Goal: Information Seeking & Learning: Find specific fact

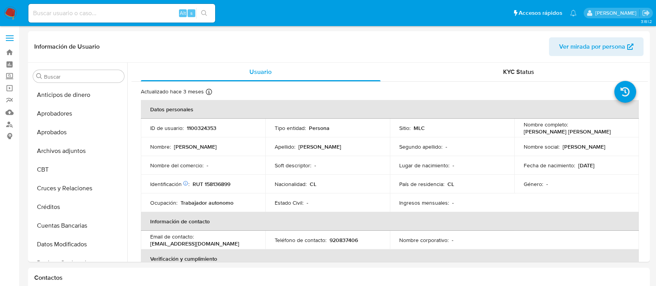
select select "10"
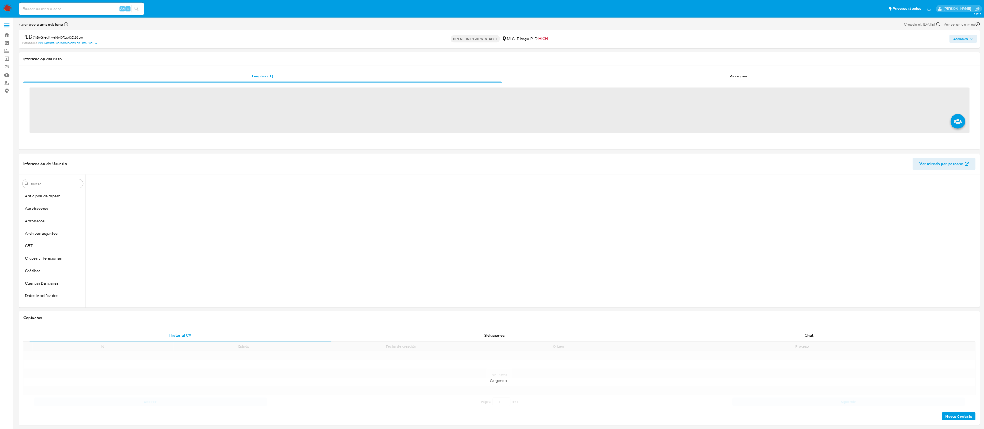
scroll to position [366, 0]
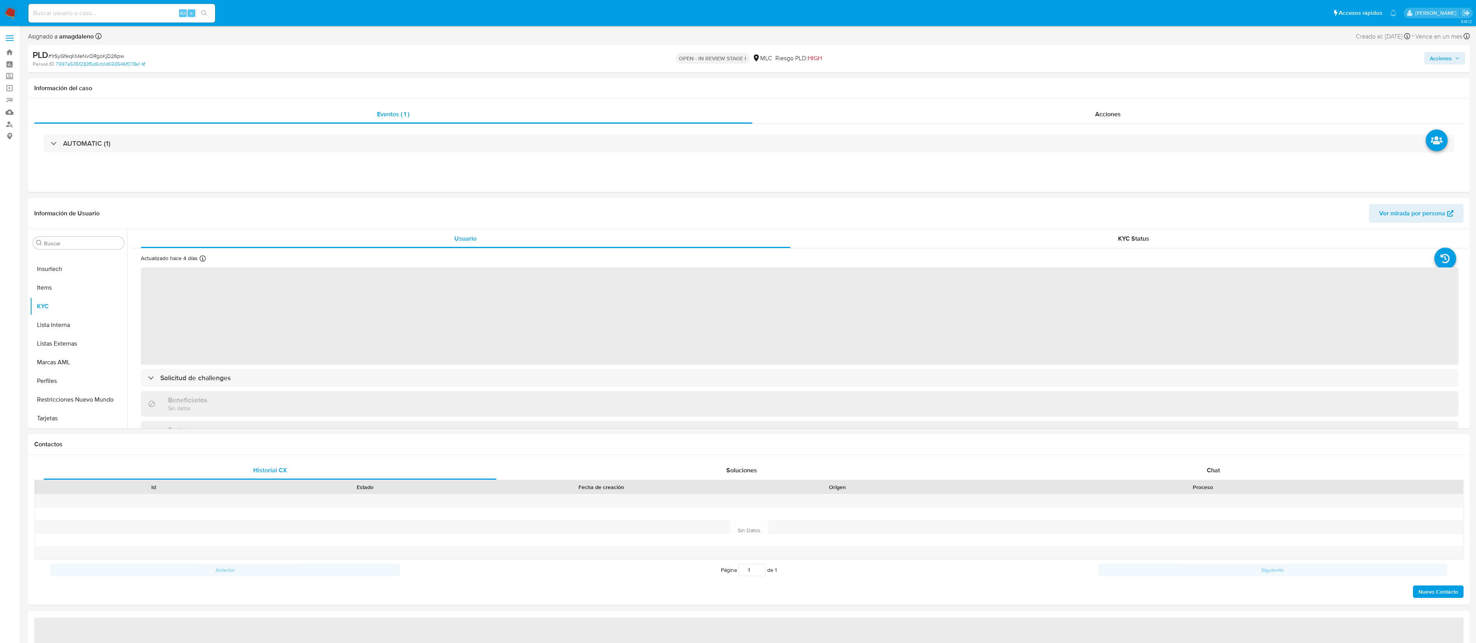
select select "10"
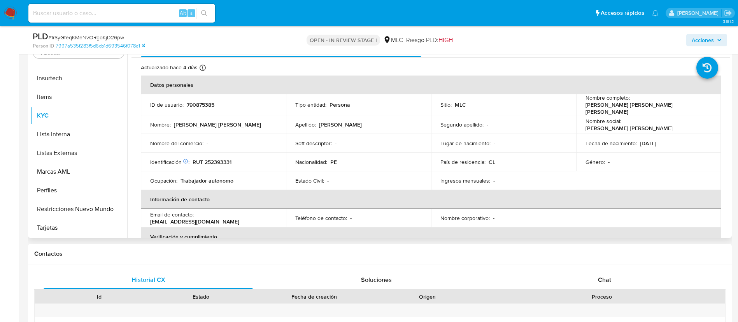
scroll to position [167, 0]
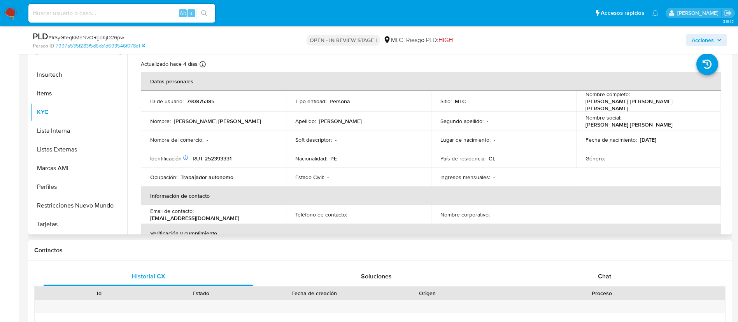
click at [491, 207] on td "Nombre corporativo : -" at bounding box center [503, 214] width 145 height 19
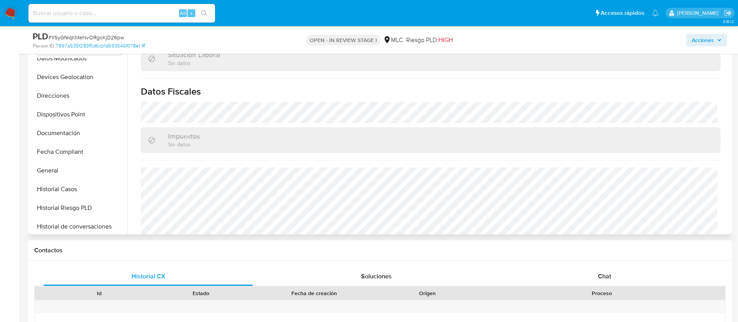
scroll to position [144, 0]
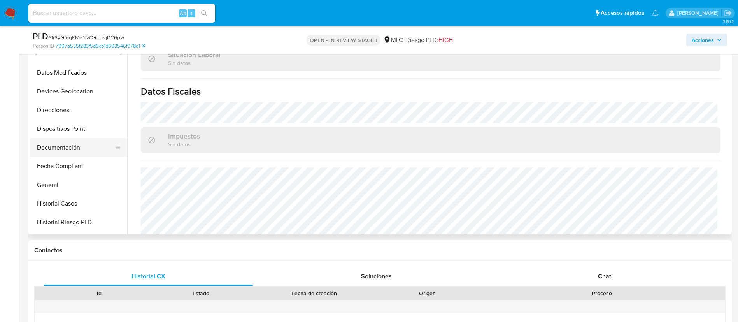
click at [97, 142] on button "Documentación" at bounding box center [75, 147] width 91 height 19
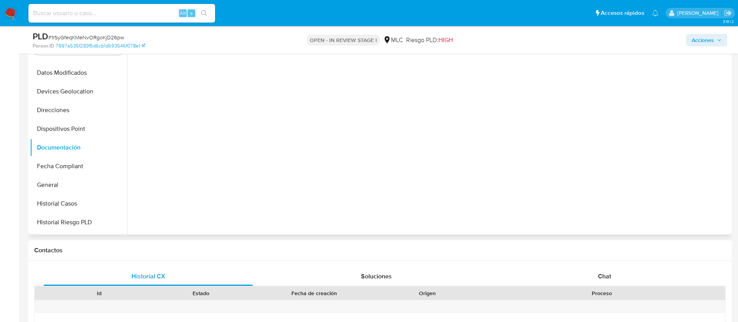
scroll to position [0, 0]
click at [174, 78] on button "Prueba de vida" at bounding box center [199, 73] width 137 height 20
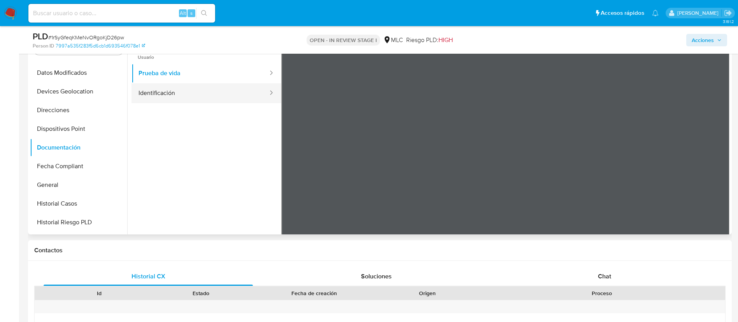
click at [218, 94] on button "Identificación" at bounding box center [199, 93] width 137 height 20
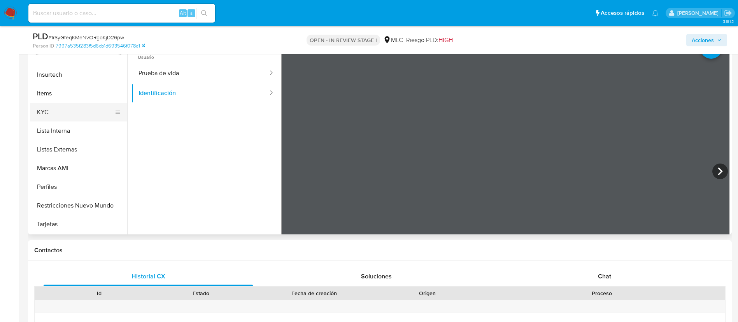
click at [92, 103] on button "KYC" at bounding box center [75, 112] width 91 height 19
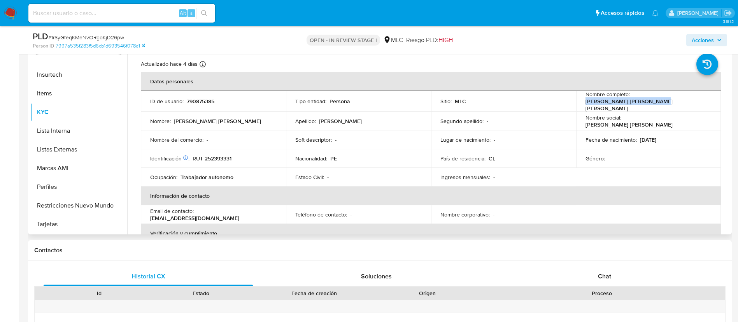
drag, startPoint x: 630, startPoint y: 99, endPoint x: 710, endPoint y: 98, distance: 79.7
click at [710, 98] on td "Nombre completo : Angela Victoria Chia Souza" at bounding box center [648, 101] width 145 height 21
copy p "Angela Victoria Chia Souza"
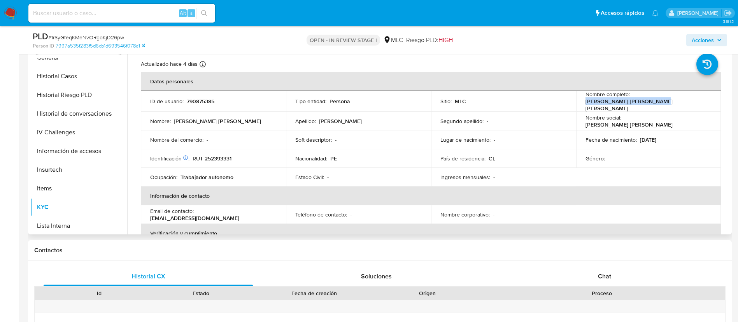
scroll to position [270, 0]
click at [84, 76] on button "Historial Casos" at bounding box center [75, 77] width 91 height 19
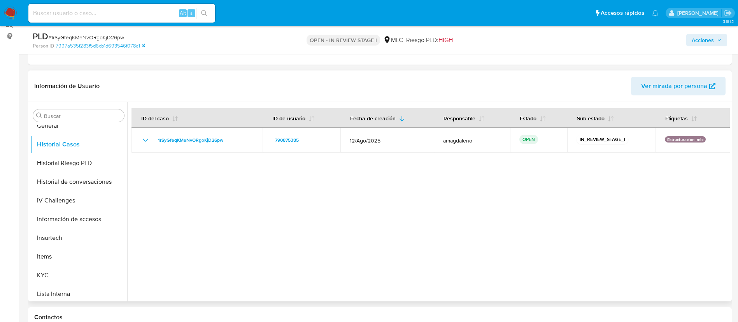
scroll to position [0, 0]
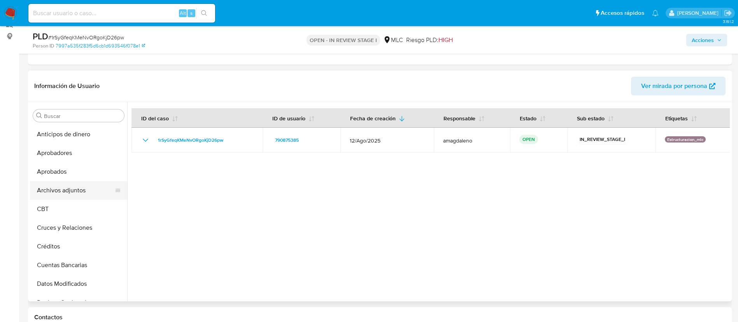
click at [74, 190] on button "Archivos adjuntos" at bounding box center [75, 190] width 91 height 19
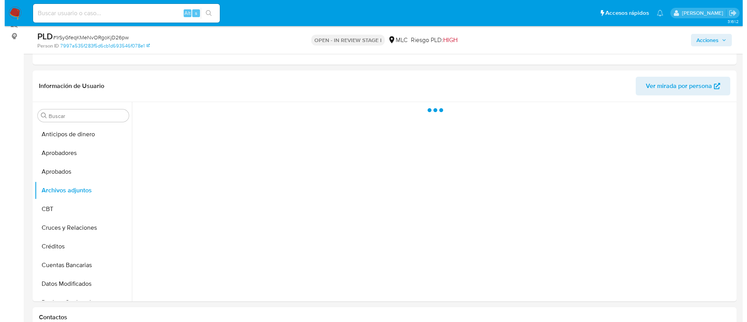
scroll to position [133, 0]
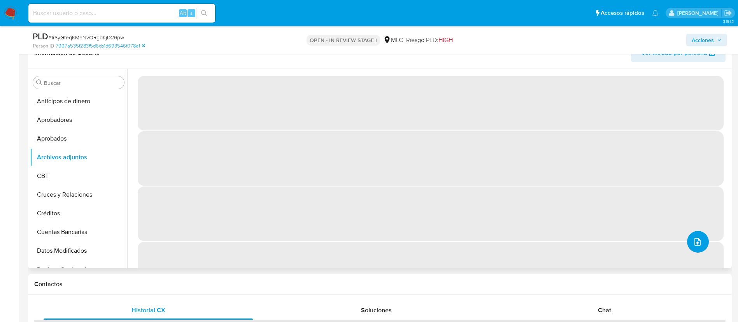
click at [694, 240] on icon "upload-file" at bounding box center [697, 241] width 9 height 9
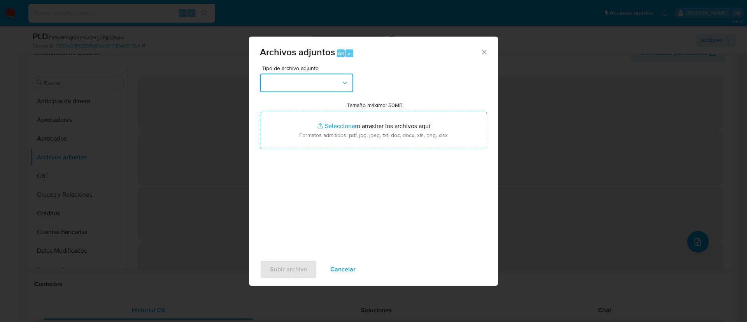
click at [316, 75] on button "button" at bounding box center [306, 83] width 93 height 19
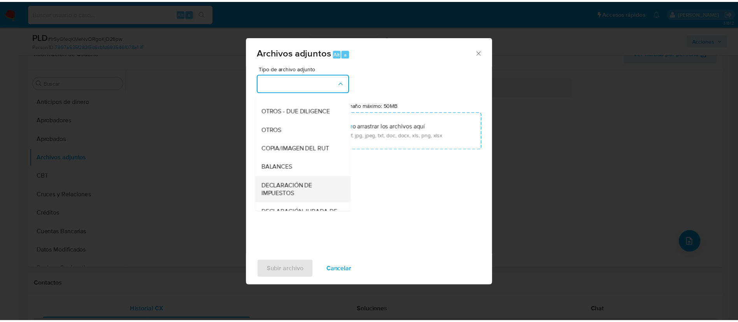
scroll to position [90, 0]
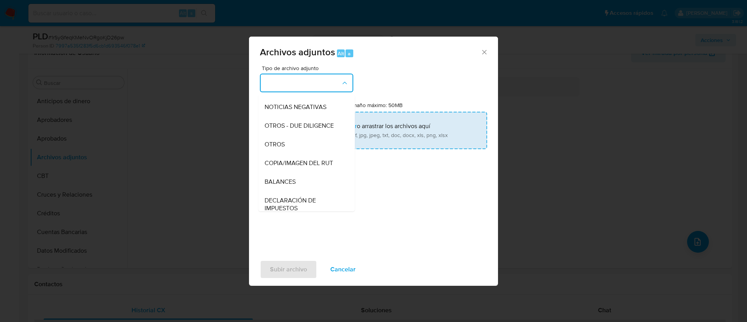
drag, startPoint x: 298, startPoint y: 155, endPoint x: 329, endPoint y: 135, distance: 36.2
click at [298, 154] on div "OTROS" at bounding box center [303, 144] width 79 height 19
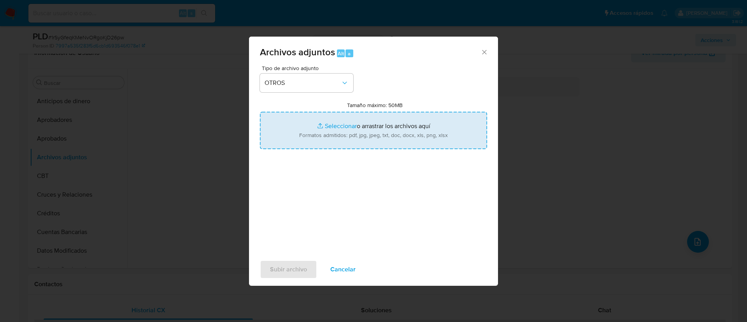
click at [344, 123] on input "Tamaño máximo: 50MB Seleccionar archivos" at bounding box center [373, 130] width 227 height 37
type input "C:\fakepath\790875385 - 29_09_2025.xlsx"
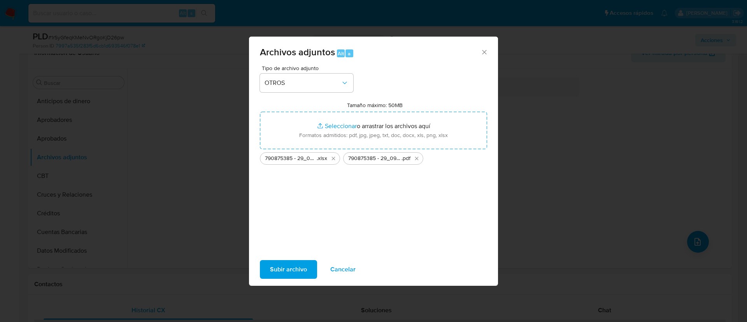
click at [268, 277] on button "Subir archivo" at bounding box center [288, 269] width 57 height 19
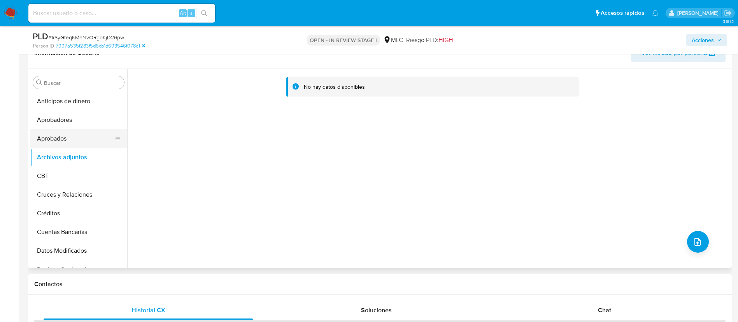
click at [77, 140] on button "Aprobados" at bounding box center [75, 138] width 91 height 19
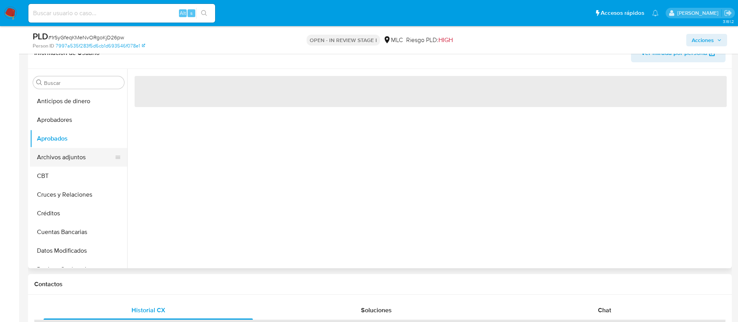
click at [77, 158] on button "Archivos adjuntos" at bounding box center [75, 157] width 91 height 19
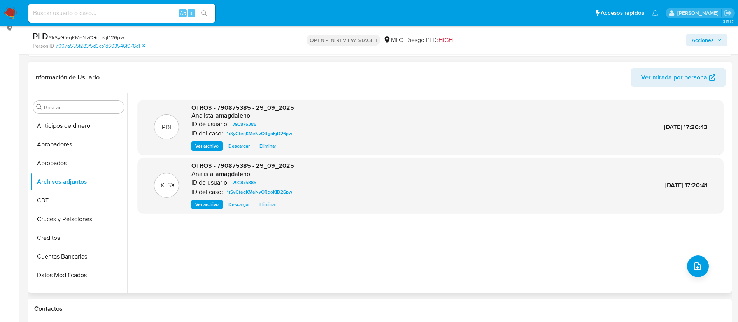
scroll to position [75, 0]
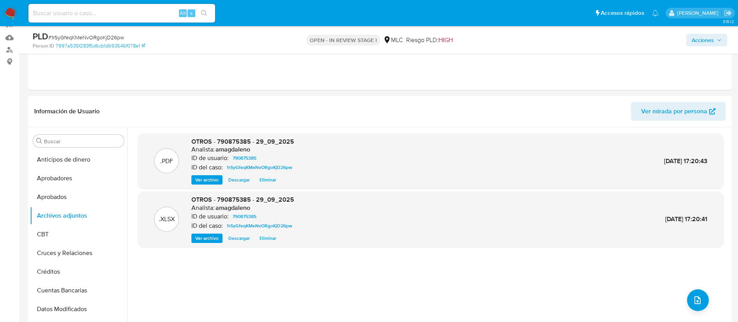
drag, startPoint x: 699, startPoint y: 35, endPoint x: 687, endPoint y: 44, distance: 14.6
click at [699, 36] on span "Acciones" at bounding box center [703, 40] width 22 height 12
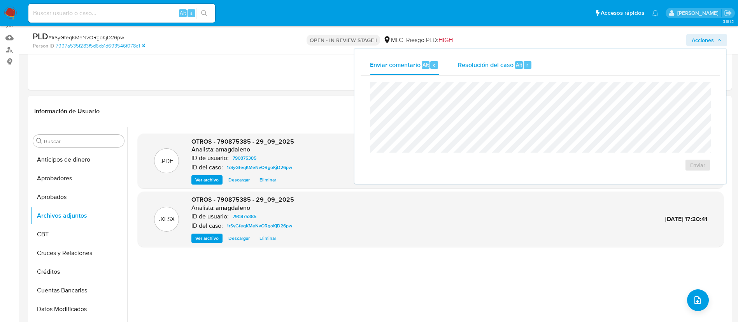
click at [480, 63] on span "Resolución del caso" at bounding box center [486, 64] width 56 height 9
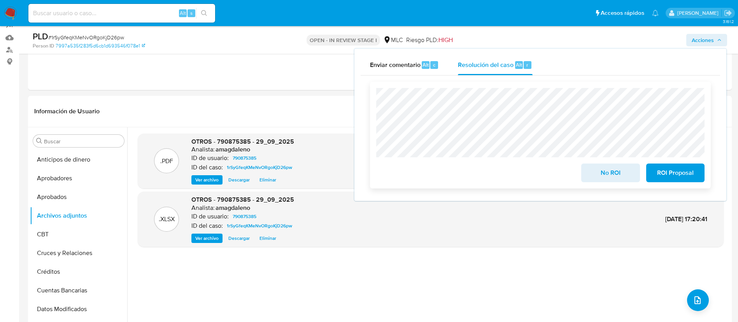
click at [674, 179] on span "ROI Proposal" at bounding box center [675, 172] width 38 height 17
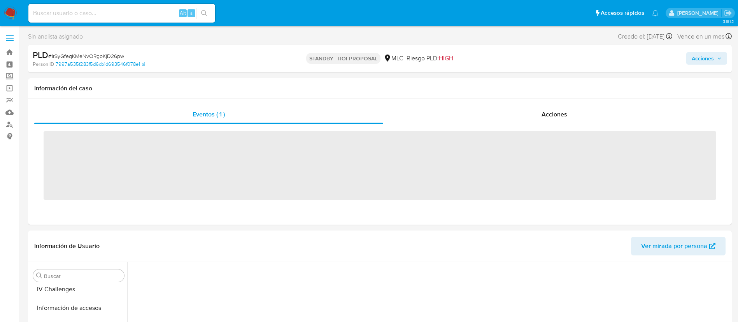
scroll to position [366, 0]
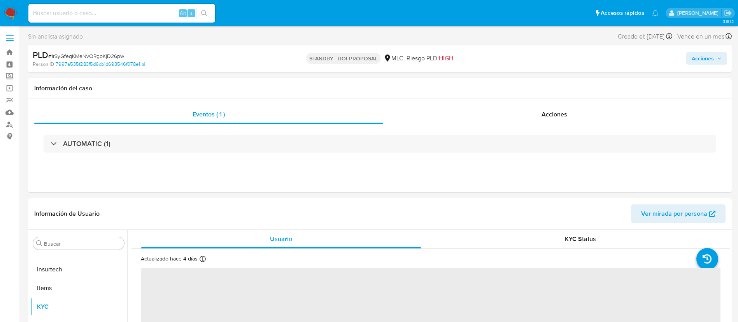
select select "10"
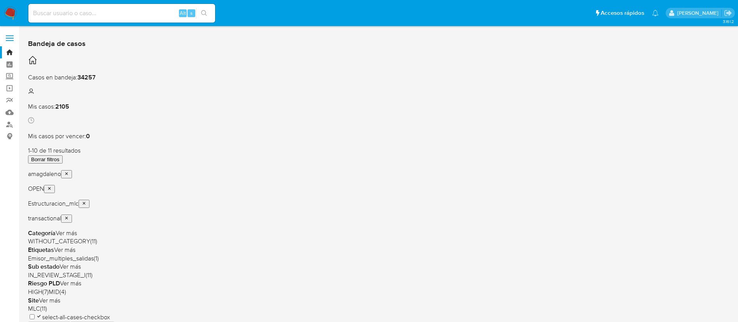
scroll to position [117, 0]
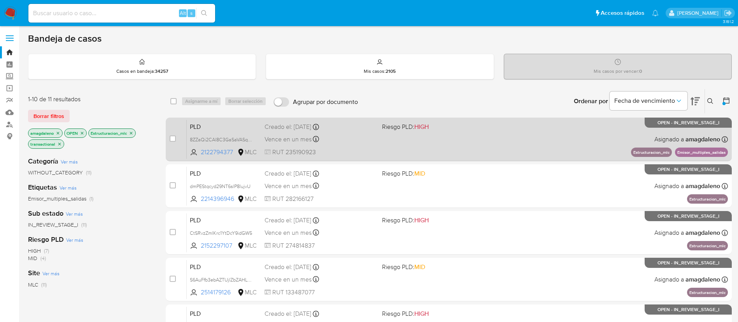
scroll to position [58, 0]
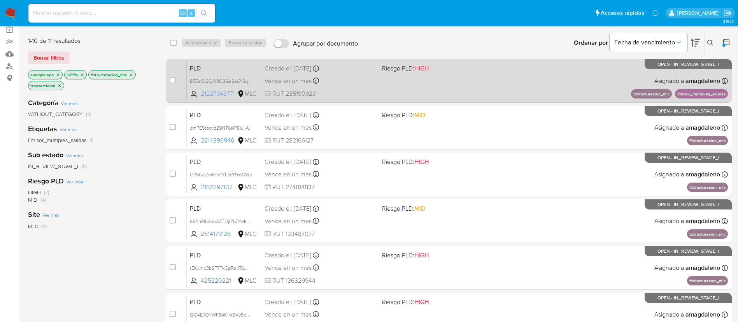
click at [214, 93] on span "2122794377" at bounding box center [218, 93] width 35 height 9
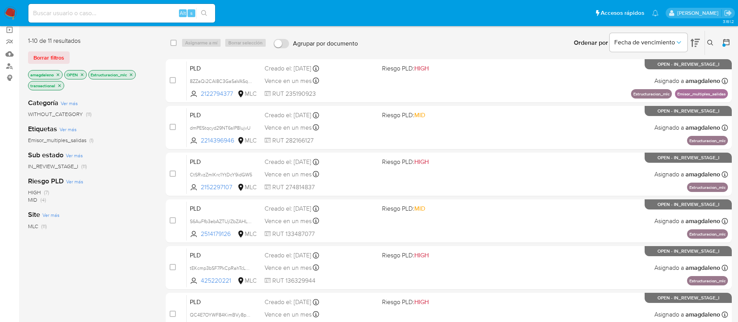
drag, startPoint x: 213, startPoint y: 140, endPoint x: 219, endPoint y: 58, distance: 82.6
click at [213, 140] on span "2214396946" at bounding box center [218, 140] width 35 height 9
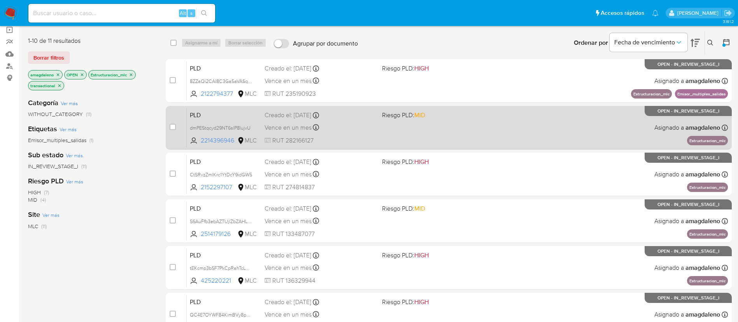
click at [354, 123] on div "Vence en un mes Vence el 10/11/2025 06:04:19" at bounding box center [319, 127] width 111 height 11
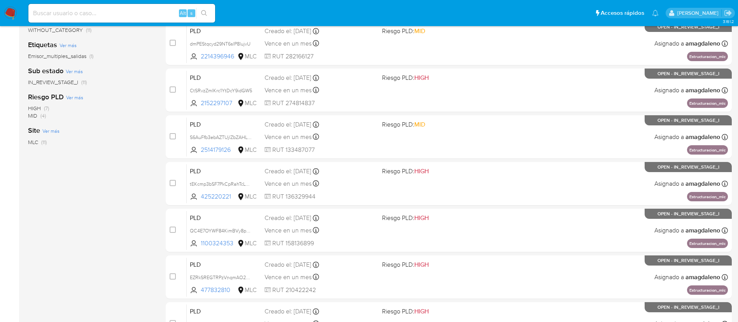
scroll to position [321, 0]
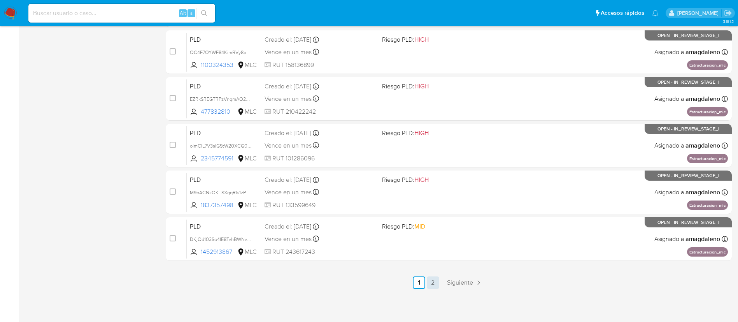
click at [431, 287] on link "2" at bounding box center [433, 282] width 12 height 12
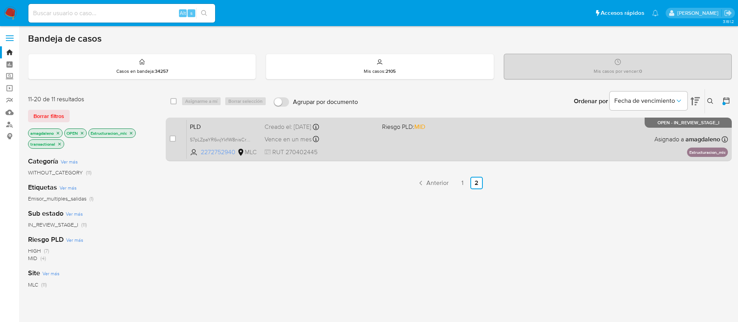
click at [224, 153] on span "2272752940" at bounding box center [218, 152] width 35 height 9
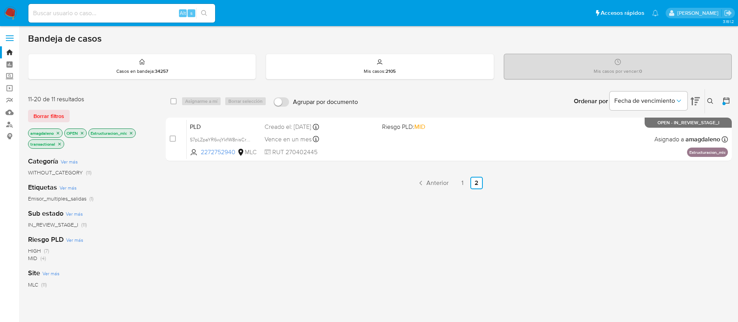
click at [466, 176] on div "select-all-cases-checkbox Asignarme a mí Borrar selección Agrupar por documento…" at bounding box center [449, 270] width 566 height 363
click at [465, 182] on link "1" at bounding box center [462, 183] width 12 height 12
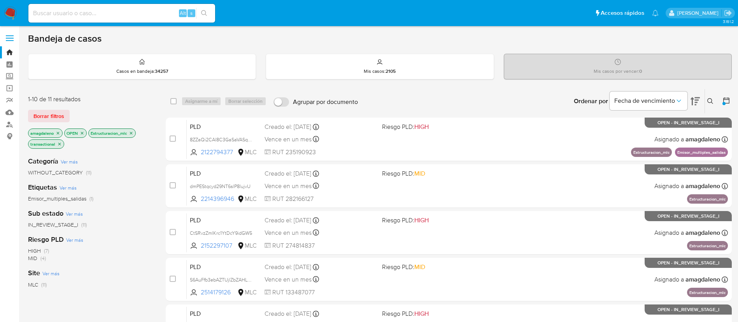
scroll to position [321, 0]
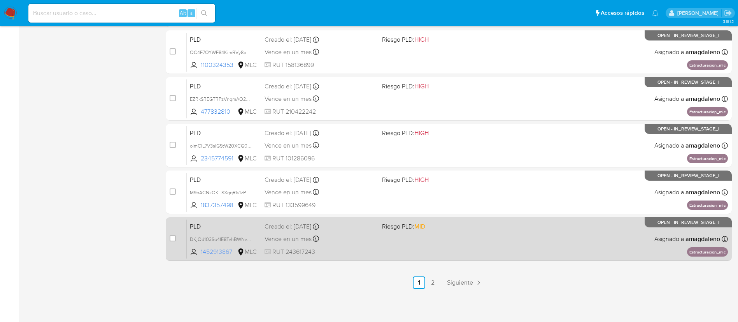
click at [228, 252] on span "1452913867" at bounding box center [218, 251] width 35 height 9
click at [356, 248] on span "RUT 243617243" at bounding box center [319, 251] width 111 height 9
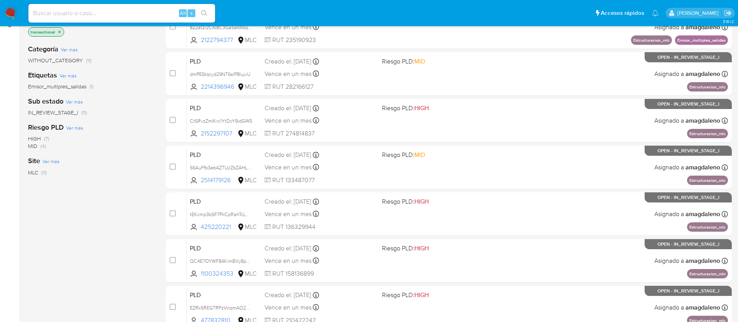
scroll to position [0, 0]
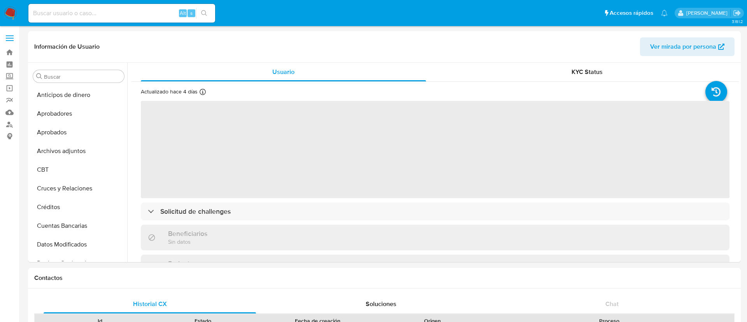
select select "10"
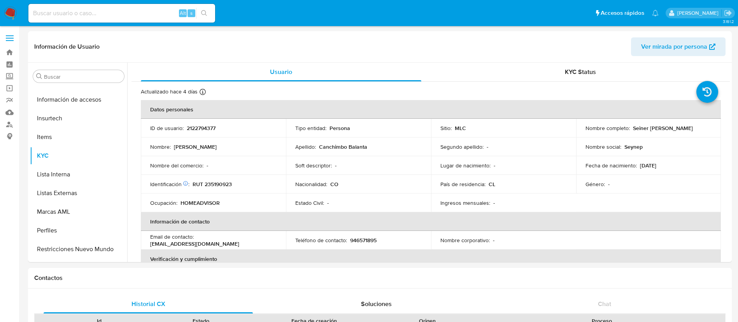
scroll to position [363, 0]
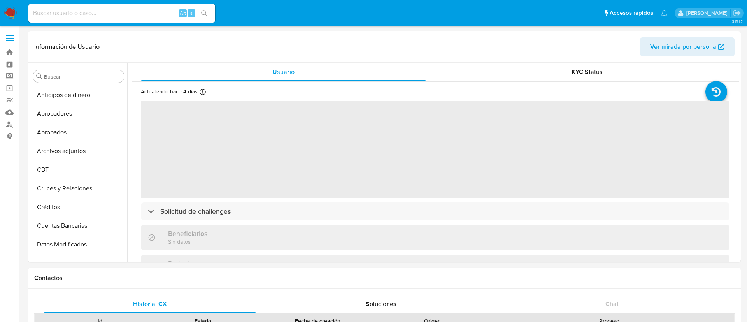
select select "10"
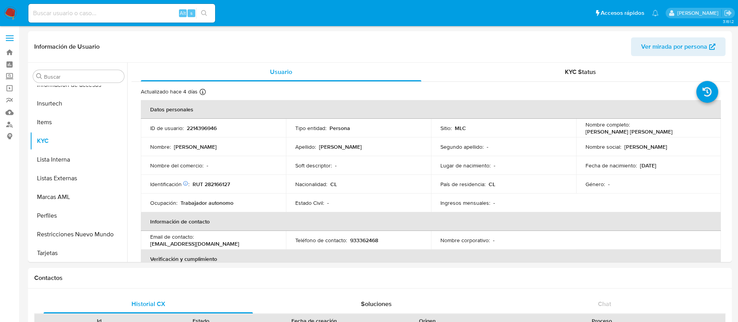
scroll to position [366, 0]
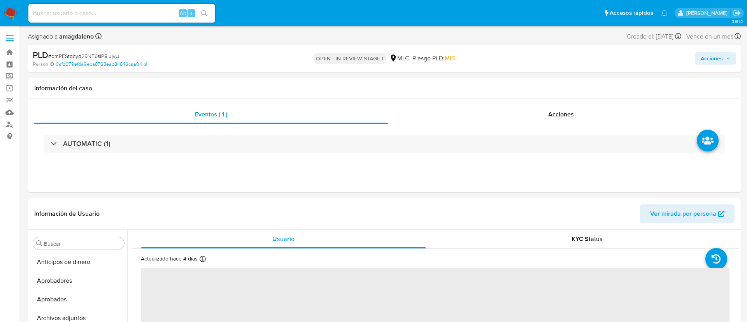
select select "10"
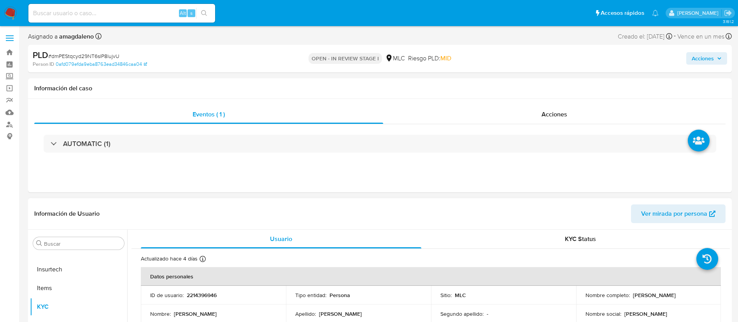
scroll to position [58, 0]
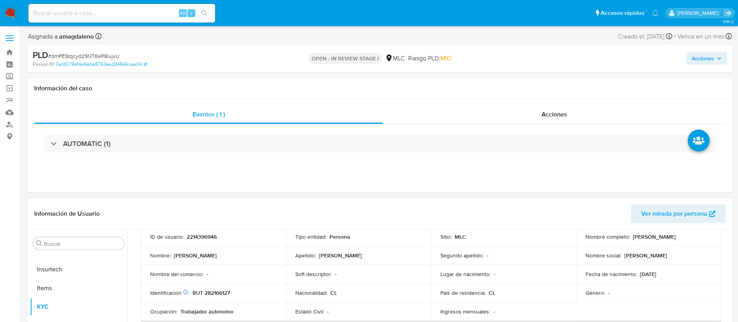
click at [199, 238] on p "2214396946" at bounding box center [202, 236] width 30 height 7
copy p "2214396946"
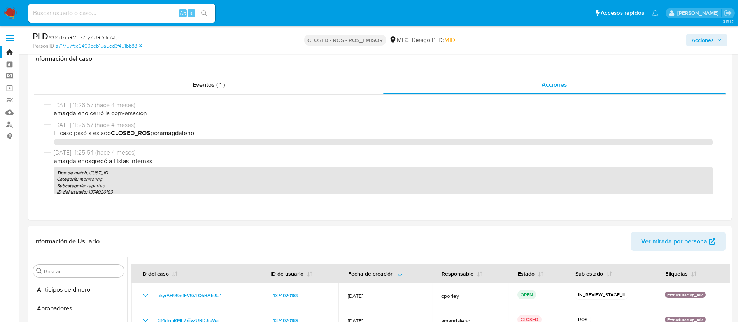
select select "10"
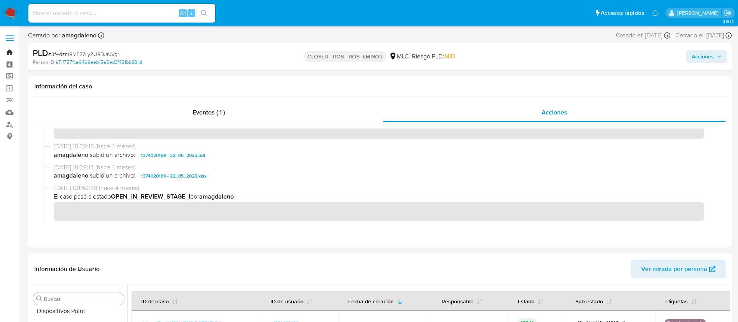
click at [12, 52] on link "Bandeja" at bounding box center [46, 52] width 93 height 12
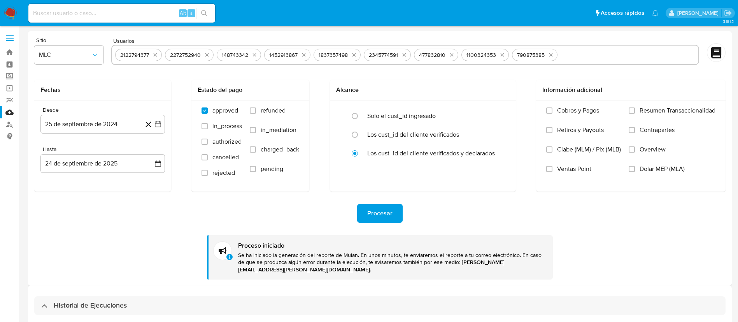
select select "10"
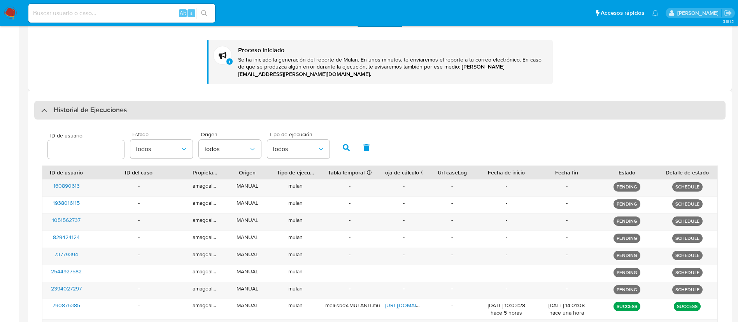
click at [49, 105] on div "Historial de Ejecuciones" at bounding box center [84, 109] width 86 height 9
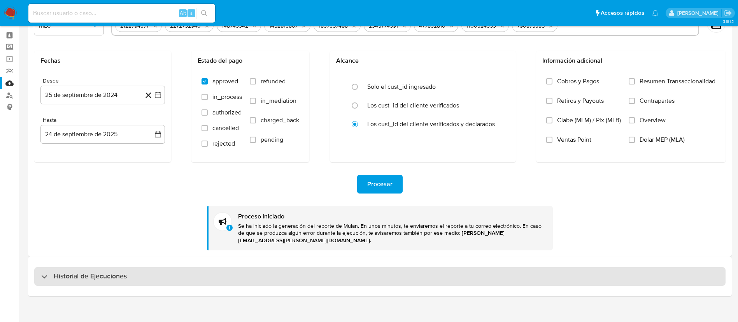
click at [45, 271] on div "Historial de Ejecuciones" at bounding box center [84, 275] width 86 height 9
select select "10"
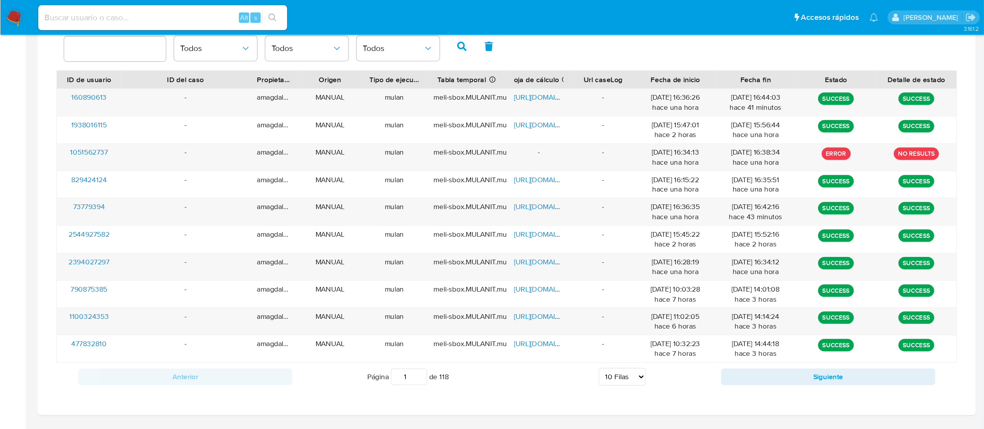
scroll to position [0, 0]
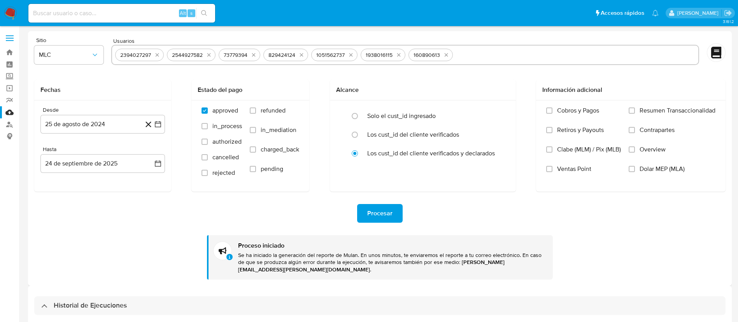
select select "10"
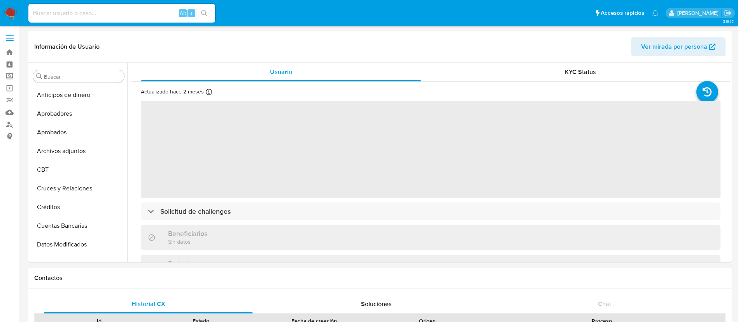
select select "10"
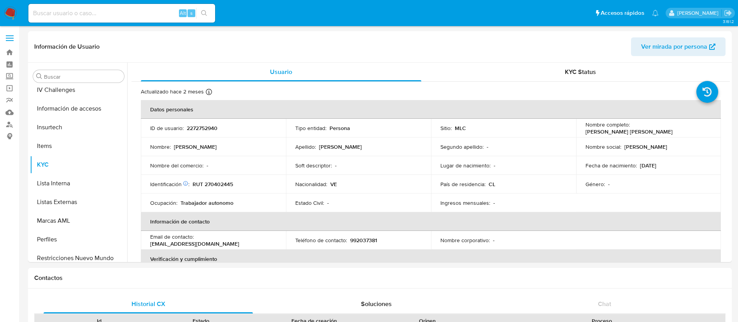
scroll to position [366, 0]
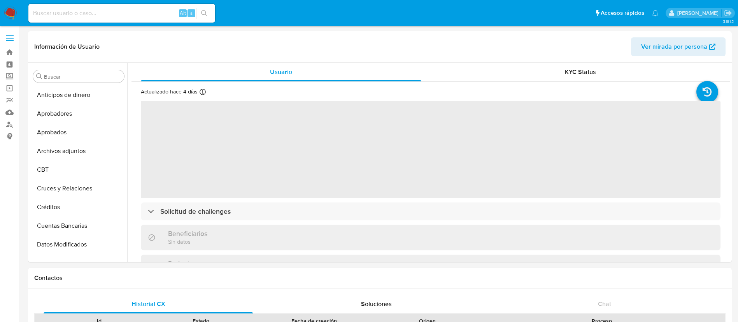
select select "10"
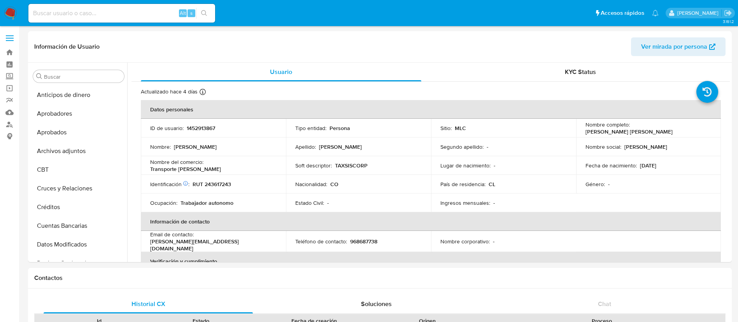
scroll to position [366, 0]
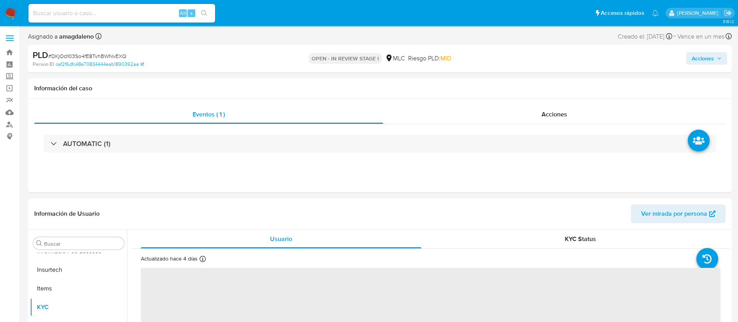
scroll to position [366, 0]
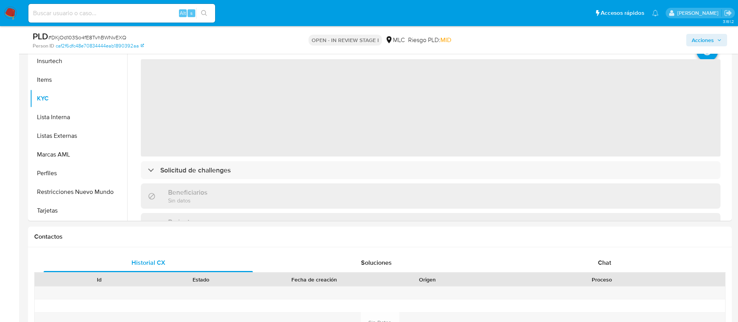
select select "10"
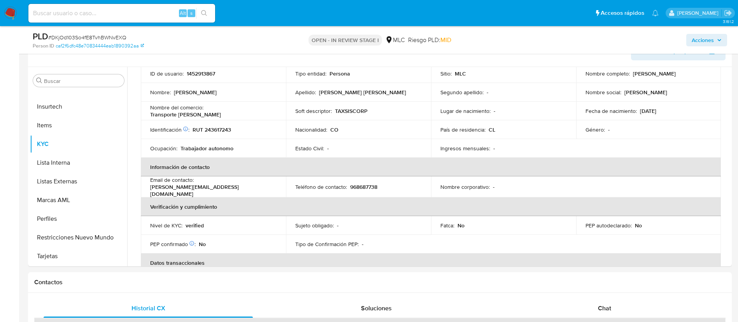
scroll to position [137, 0]
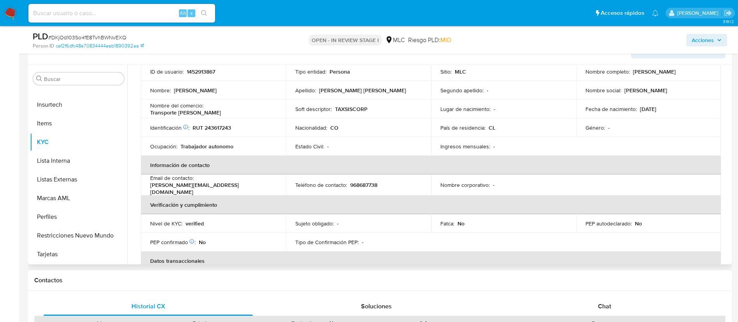
click at [224, 129] on p "RUT 243617243" at bounding box center [212, 127] width 39 height 7
copy p "243617243"
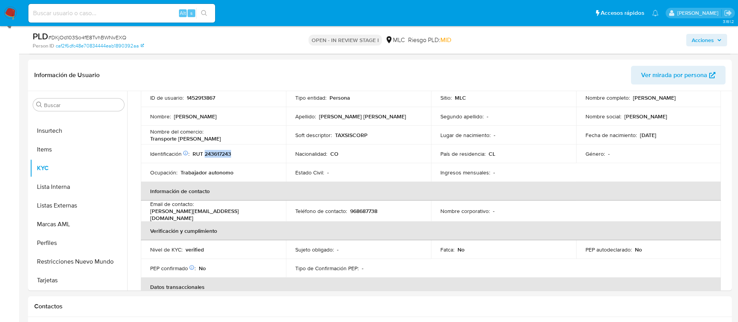
scroll to position [112, 0]
click at [358, 134] on p "TAXSISCORP" at bounding box center [351, 133] width 33 height 7
copy p "TAXSISCORP"
click at [214, 151] on p "RUT 243617243" at bounding box center [212, 152] width 39 height 7
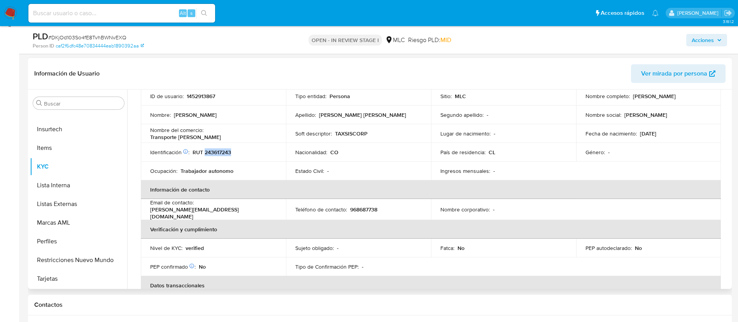
click at [214, 151] on p "RUT 243617243" at bounding box center [212, 152] width 39 height 7
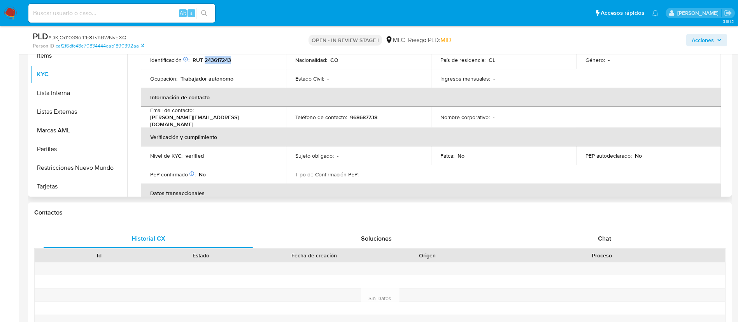
scroll to position [210, 0]
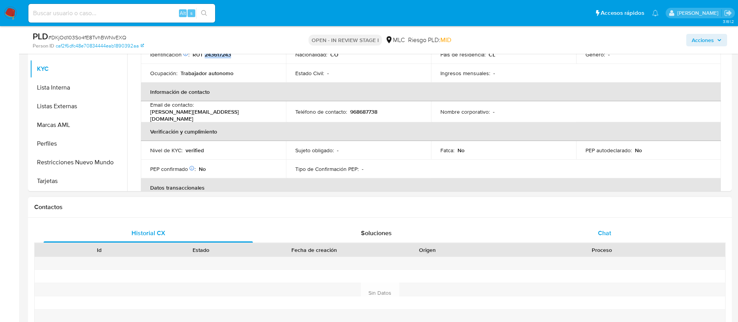
click at [631, 238] on div "Chat" at bounding box center [604, 233] width 209 height 19
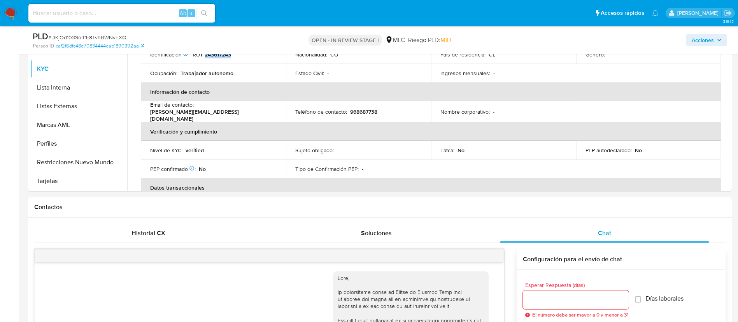
scroll to position [147, 0]
drag, startPoint x: 737, startPoint y: 89, endPoint x: 741, endPoint y: 141, distance: 51.8
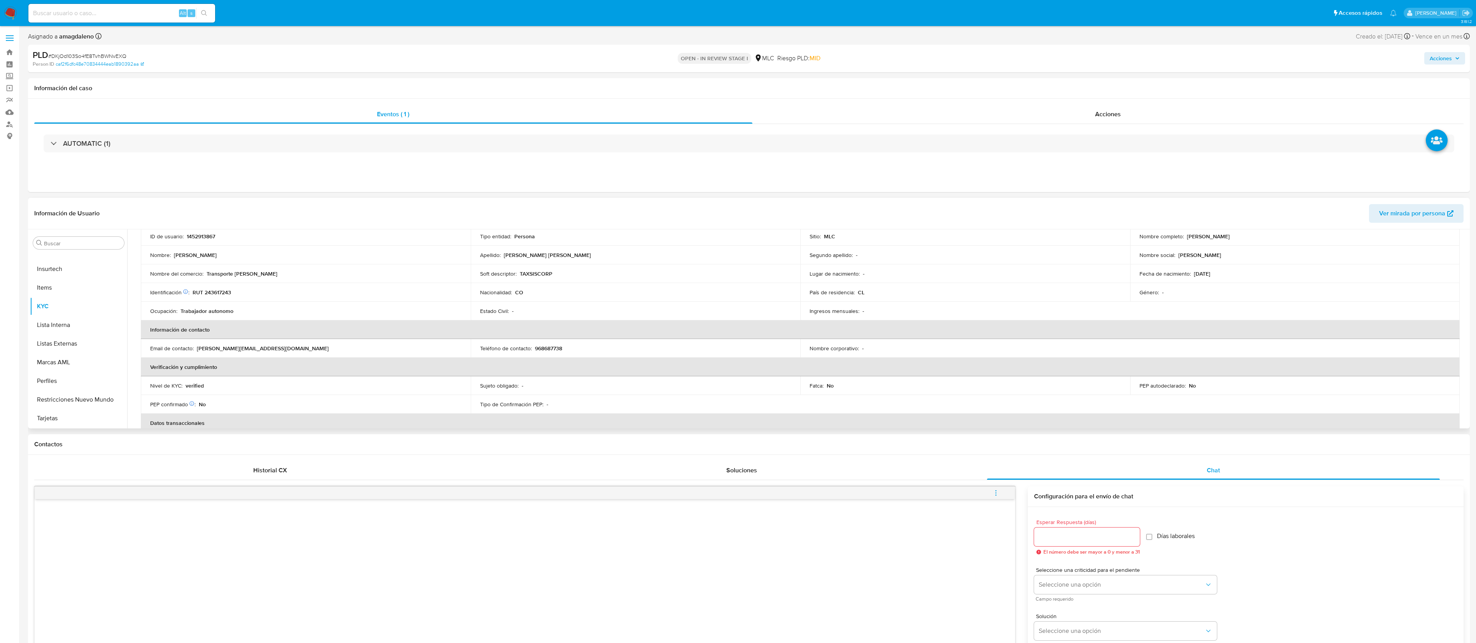
scroll to position [0, 0]
click at [68, 321] on button "Cruces y Relaciones" at bounding box center [75, 355] width 91 height 19
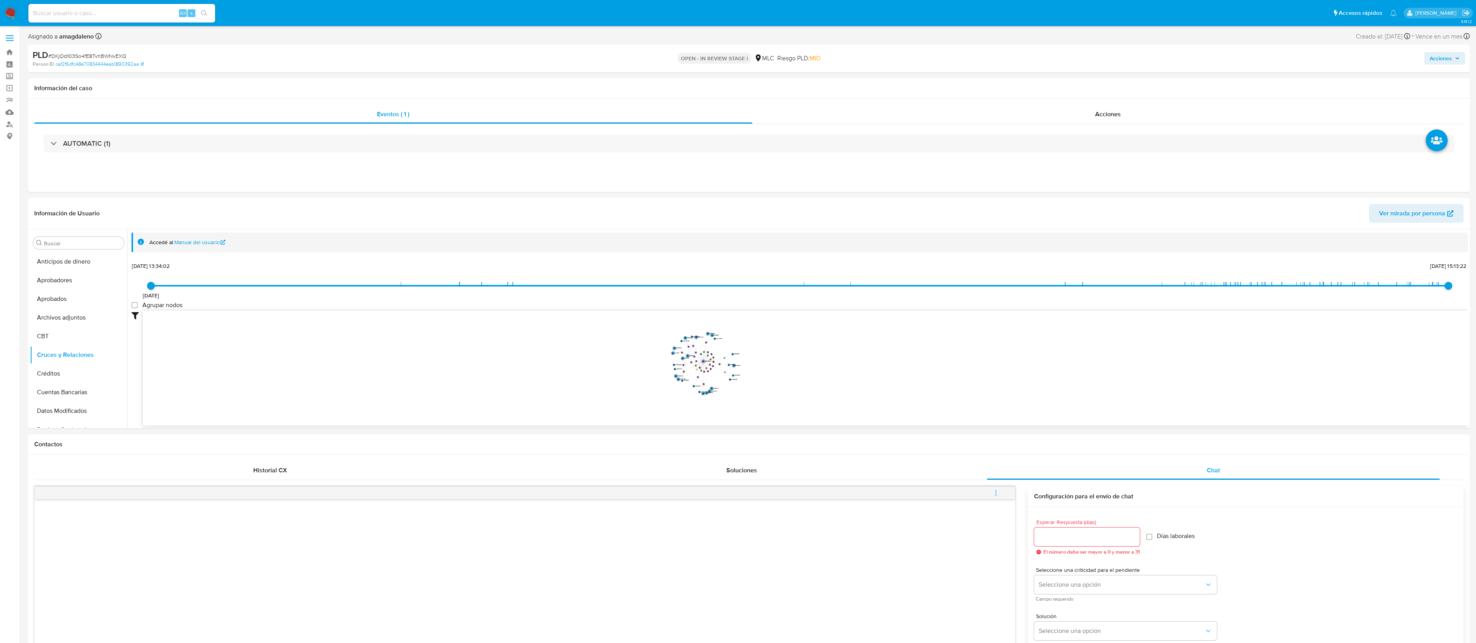
drag, startPoint x: 711, startPoint y: 357, endPoint x: 718, endPoint y: 442, distance: 85.9
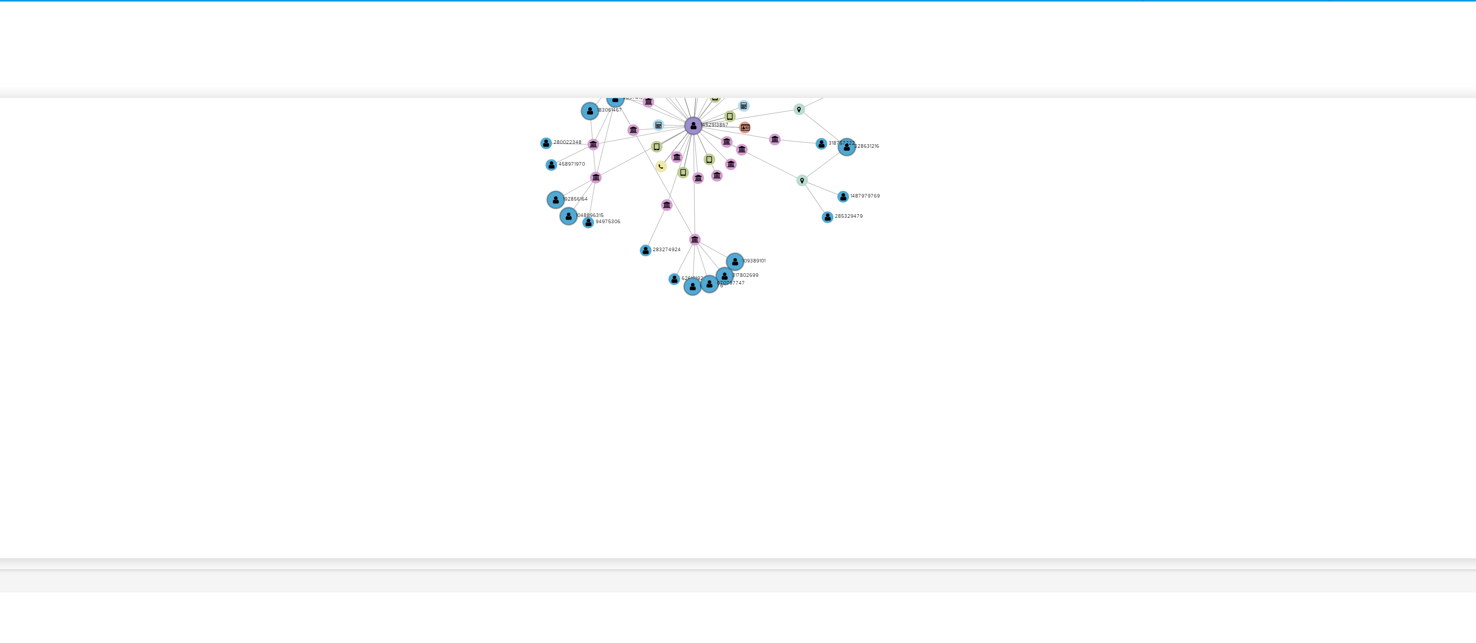
drag, startPoint x: 891, startPoint y: 363, endPoint x: 890, endPoint y: 322, distance: 41.3
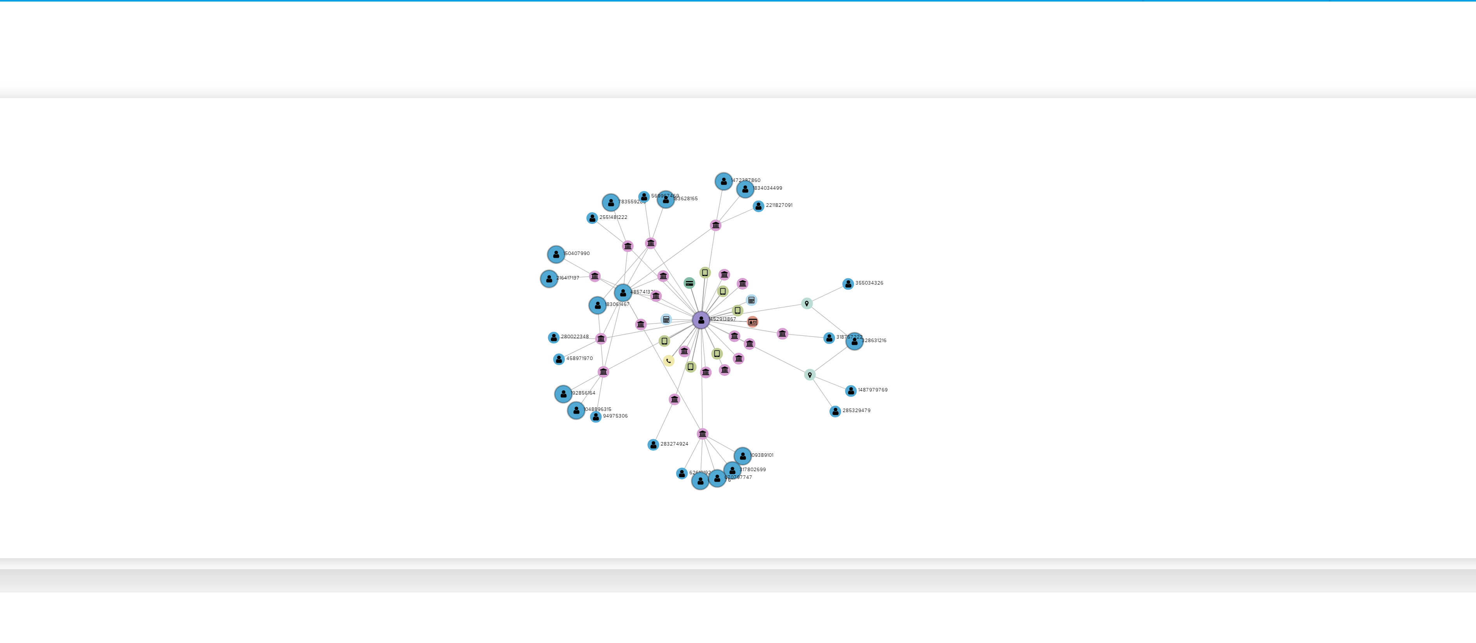
drag, startPoint x: 743, startPoint y: 365, endPoint x: 745, endPoint y: 418, distance: 52.6
click at [745, 321] on icon "device-666bb58313a5570440eafd91  user-1452913867  1452913867 device-651439967…" at bounding box center [805, 367] width 1325 height 113
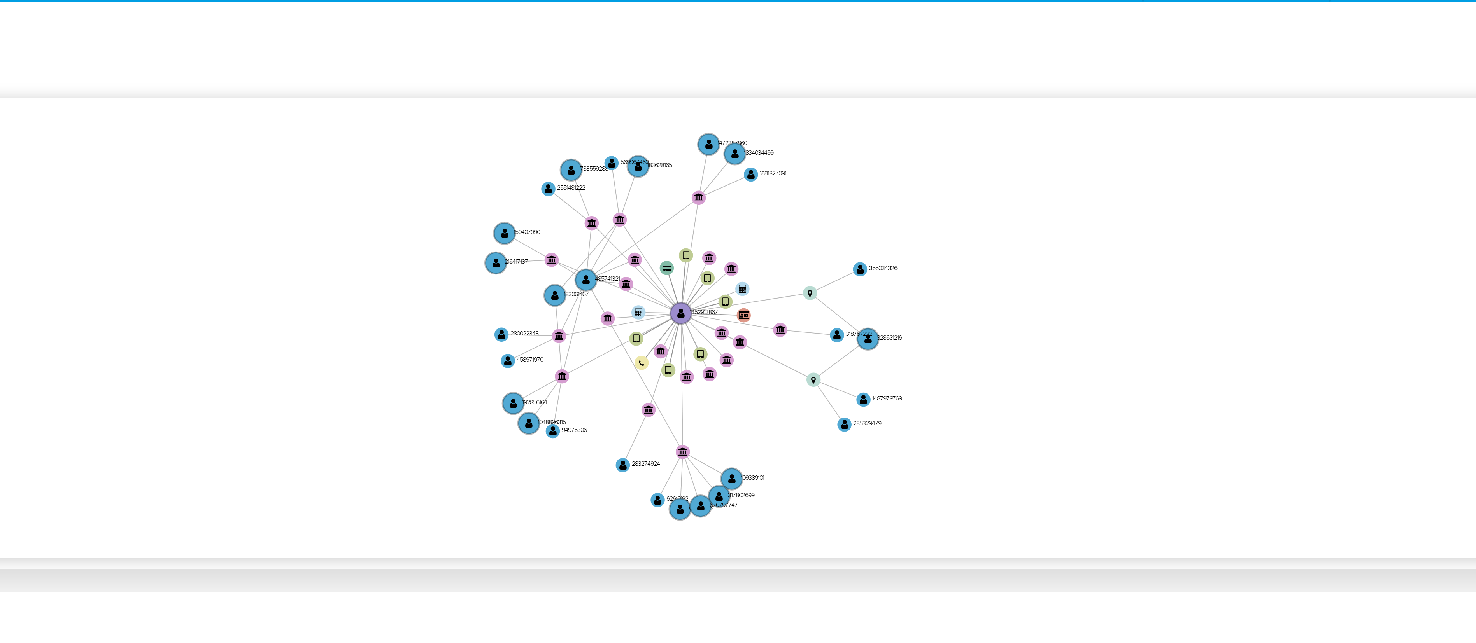
drag, startPoint x: 735, startPoint y: 411, endPoint x: 741, endPoint y: 420, distance: 11.2
click at [741, 321] on icon "device-666bb58313a5570440eafd91  user-1452913867  1452913867 device-651439967…" at bounding box center [805, 367] width 1325 height 113
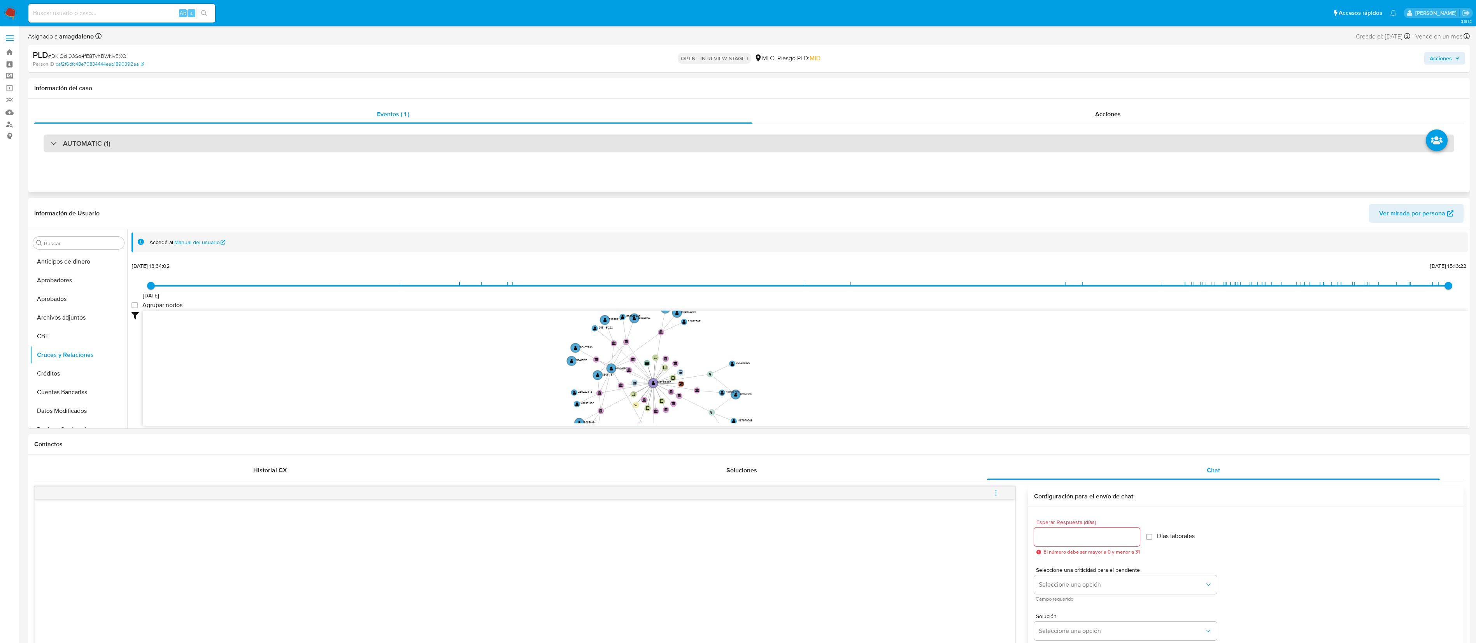
click at [715, 151] on div "AUTOMATIC (1)" at bounding box center [749, 144] width 1410 height 18
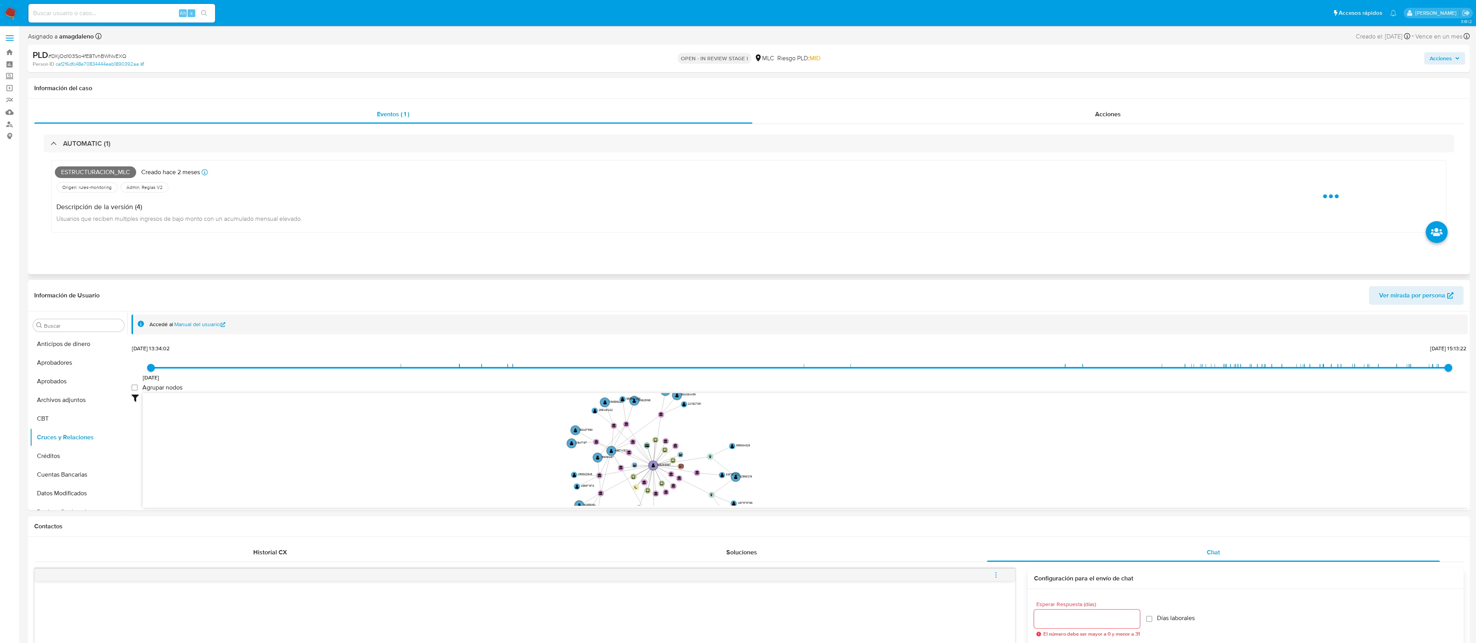
click at [585, 125] on div "AUTOMATIC (1) Estructuracion_mlc Creado hace 2 meses Creado: 12/08/2025 06:05:2…" at bounding box center [748, 189] width 1429 height 131
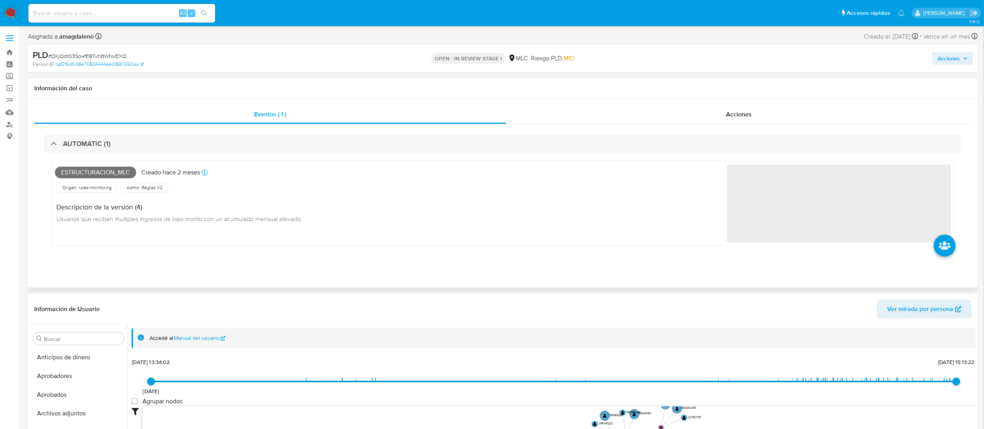
click at [573, 170] on div "Estructuracion_mlc Creado hace 2 meses Creado: 12/08/2025 06:05:21" at bounding box center [391, 172] width 672 height 17
click at [608, 103] on div "Eventos ( 1 ) Acciones AUTOMATIC (1) Estructuracion_mlc Creado hace 2 meses Cre…" at bounding box center [502, 193] width 949 height 189
click at [603, 112] on div "Acciones" at bounding box center [738, 114] width 465 height 19
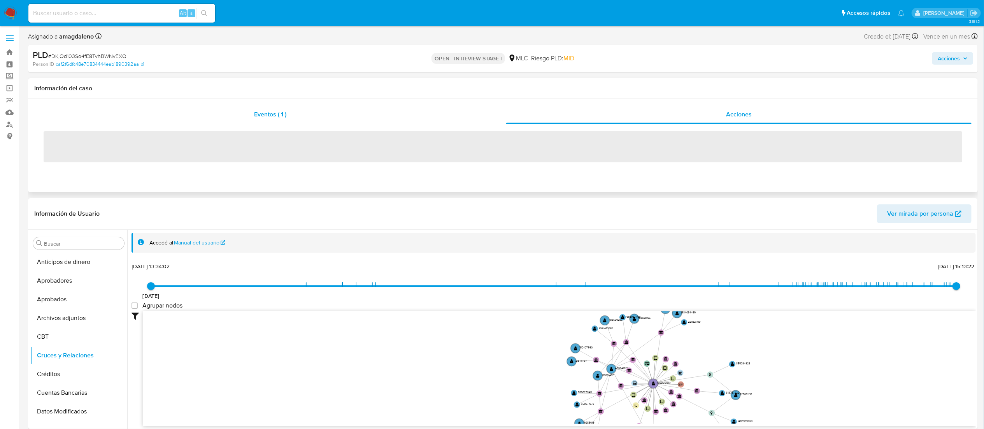
click at [403, 114] on div "Eventos ( 1 )" at bounding box center [270, 114] width 472 height 19
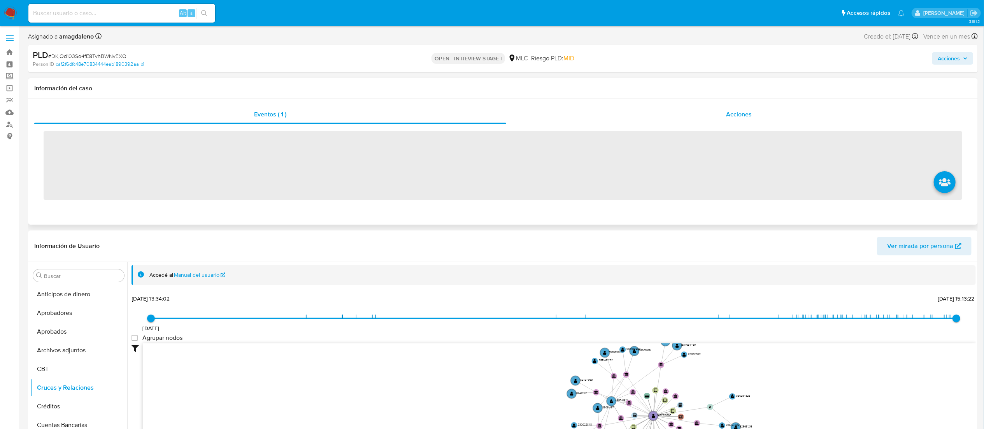
click at [622, 115] on div "Acciones" at bounding box center [738, 114] width 465 height 19
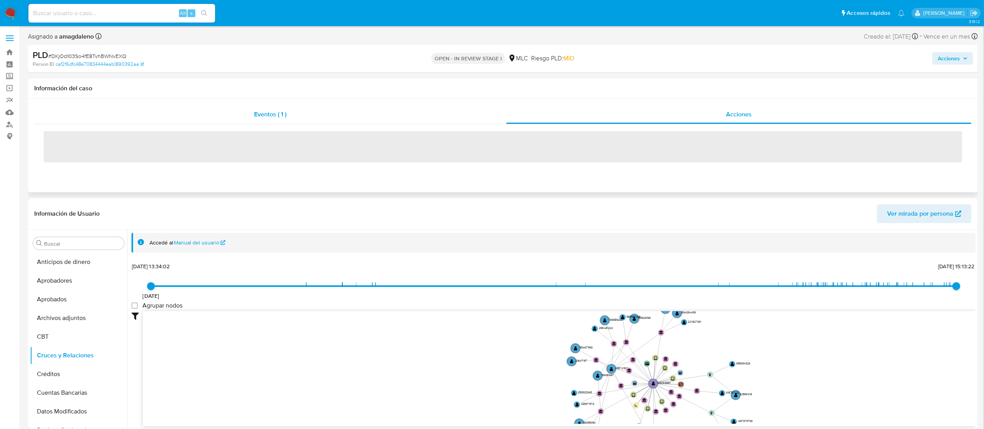
click at [384, 115] on div "Eventos ( 1 )" at bounding box center [270, 114] width 472 height 19
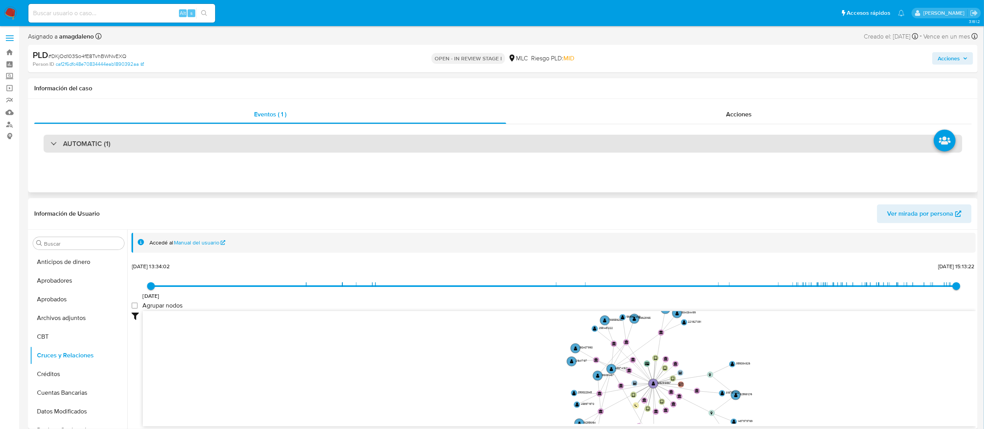
click at [132, 143] on div "AUTOMATIC (1)" at bounding box center [503, 144] width 918 height 18
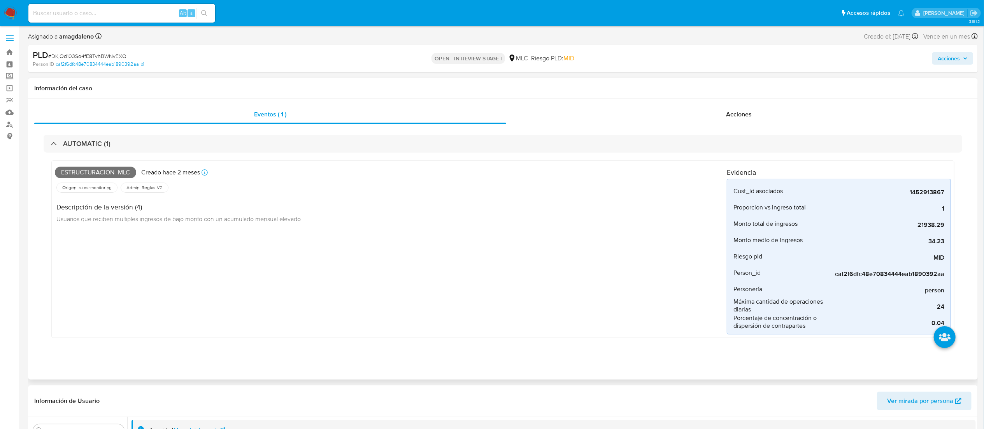
drag, startPoint x: 917, startPoint y: 228, endPoint x: 970, endPoint y: 228, distance: 52.5
click at [746, 228] on div "AUTOMATIC (1) Estructuracion_mlc Creado hace 2 meses Creado: 12/08/2025 06:05:2…" at bounding box center [502, 242] width 937 height 236
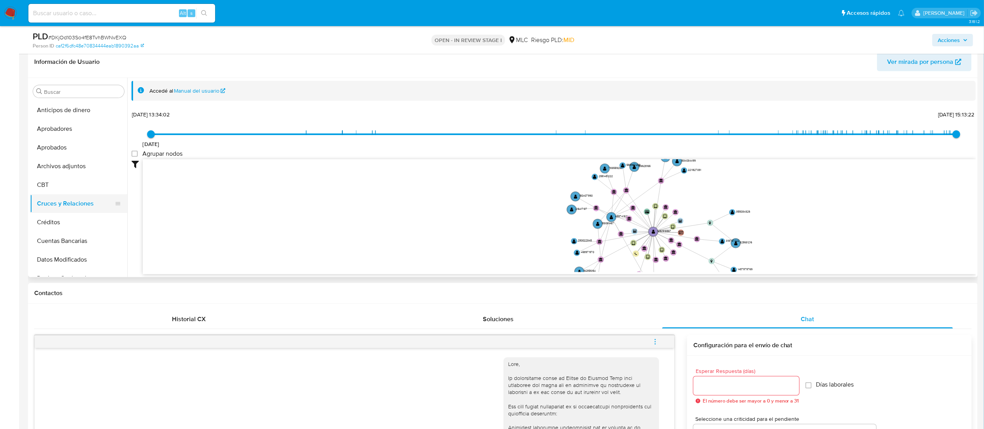
scroll to position [156, 0]
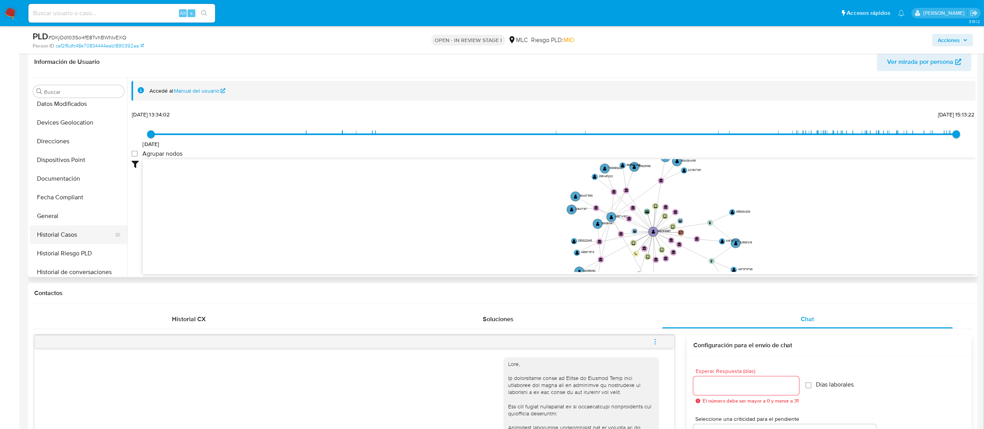
click at [77, 236] on button "Historial Casos" at bounding box center [75, 234] width 91 height 19
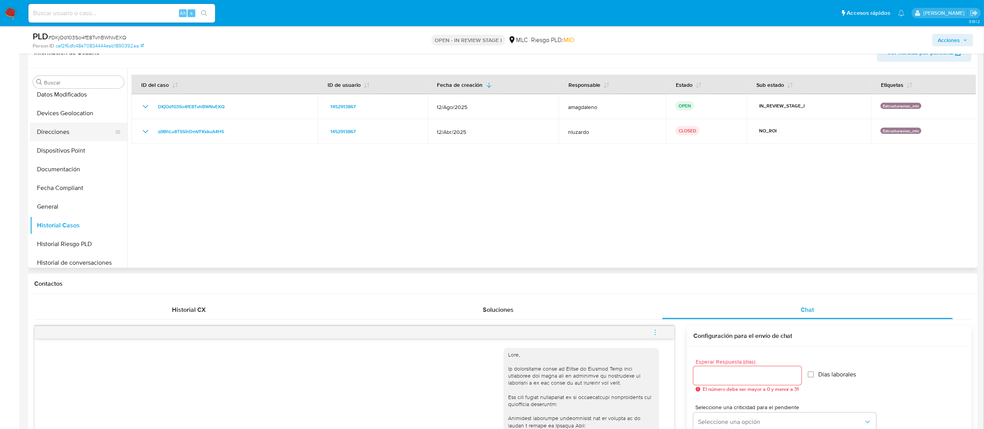
scroll to position [0, 0]
click at [72, 152] on button "Archivos adjuntos" at bounding box center [75, 156] width 91 height 19
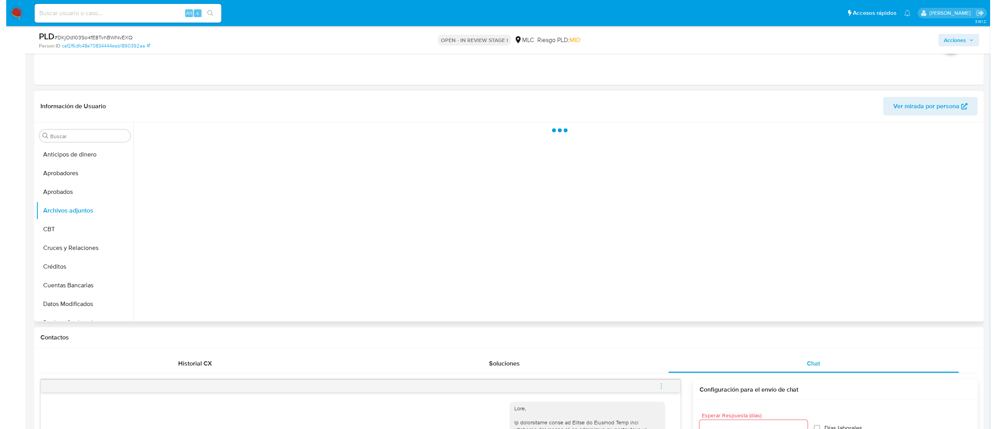
scroll to position [233, 0]
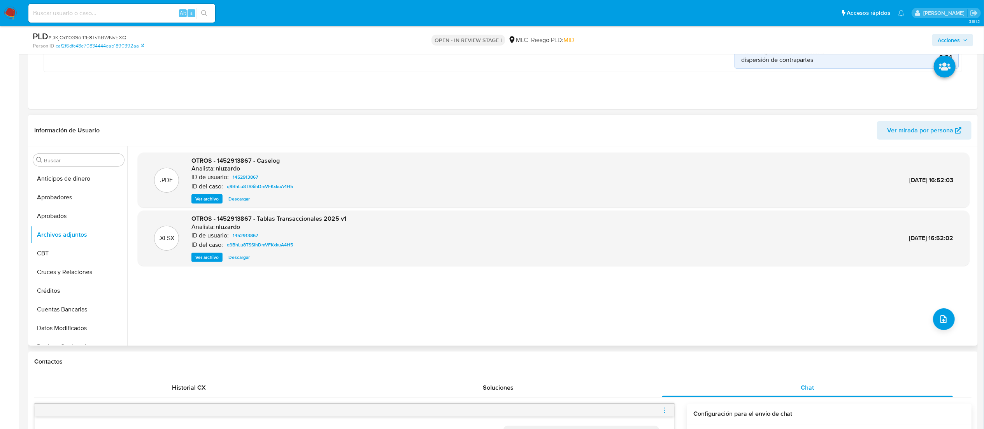
click at [214, 202] on span "Ver archivo" at bounding box center [206, 199] width 23 height 8
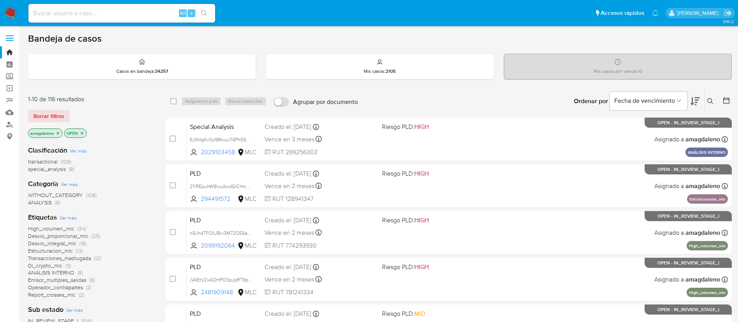
click at [722, 101] on div at bounding box center [725, 101] width 14 height 24
click at [727, 102] on icon at bounding box center [726, 100] width 8 height 8
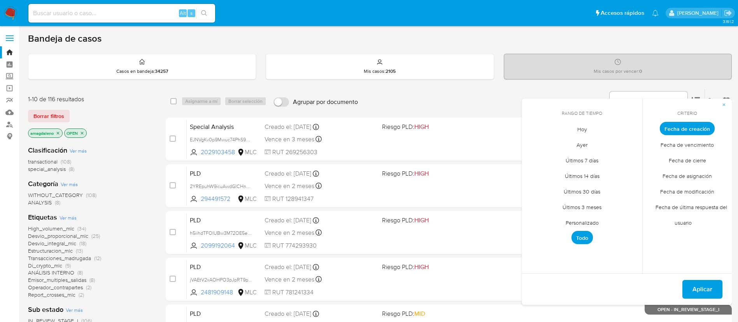
click at [581, 218] on span "Personalizado" at bounding box center [581, 222] width 49 height 16
click at [534, 142] on icon "Mes anterior" at bounding box center [533, 142] width 9 height 9
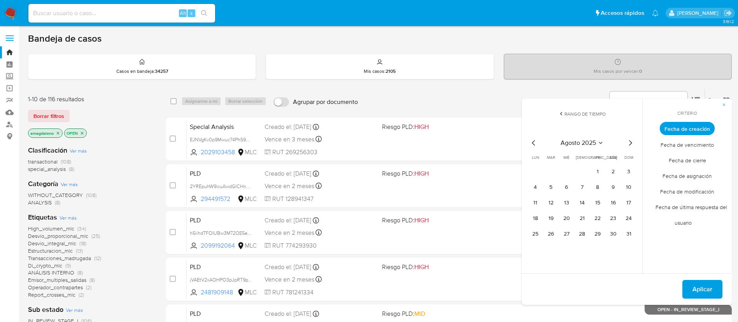
click at [534, 142] on icon "Mes anterior" at bounding box center [533, 142] width 9 height 9
click at [552, 166] on button "1" at bounding box center [551, 171] width 12 height 12
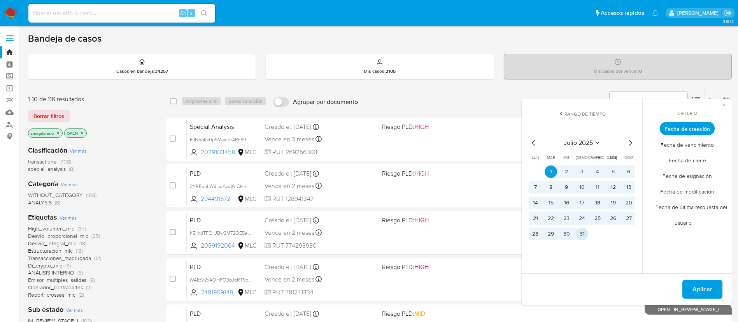
click at [582, 228] on button "31" at bounding box center [582, 234] width 12 height 12
click at [692, 284] on button "Aplicar" at bounding box center [702, 289] width 40 height 19
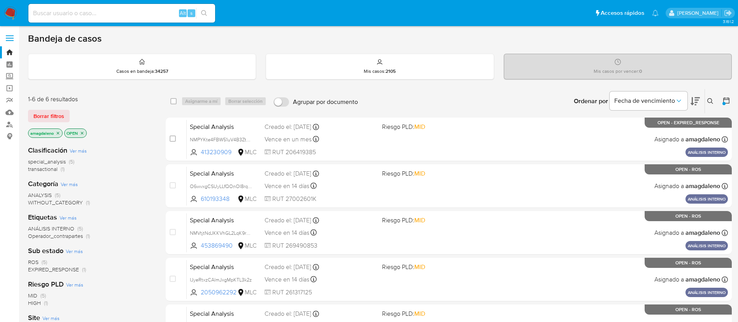
click at [60, 131] on icon "close-filter" at bounding box center [58, 133] width 5 height 5
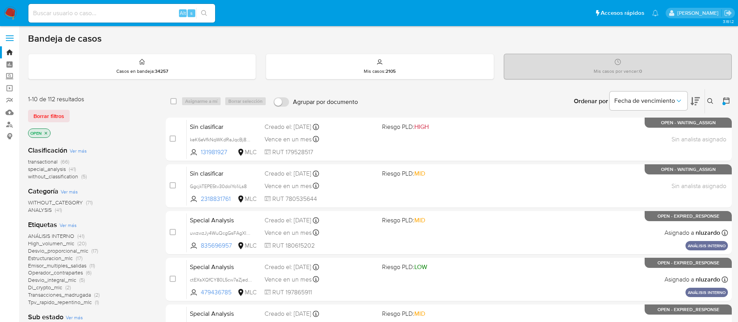
click at [45, 132] on icon "close-filter" at bounding box center [46, 133] width 5 height 5
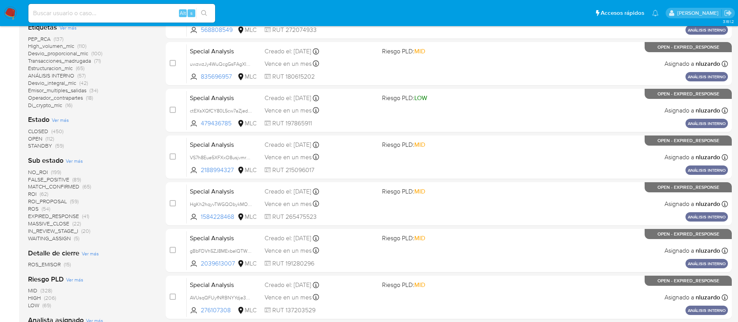
scroll to position [233, 0]
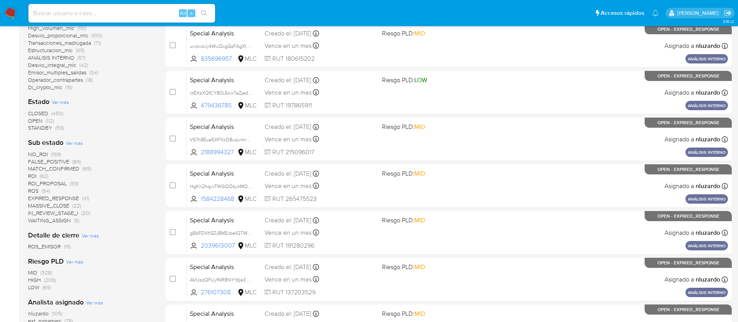
click at [39, 126] on span "STANDBY" at bounding box center [40, 128] width 24 height 8
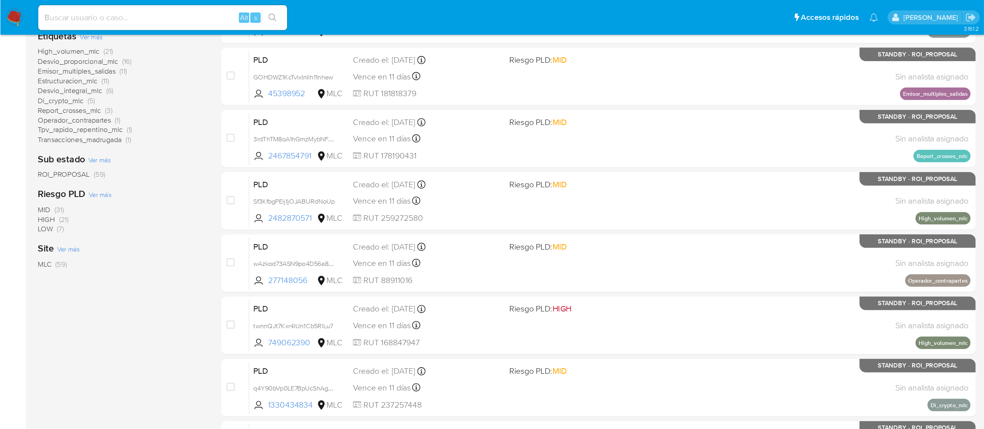
scroll to position [175, 0]
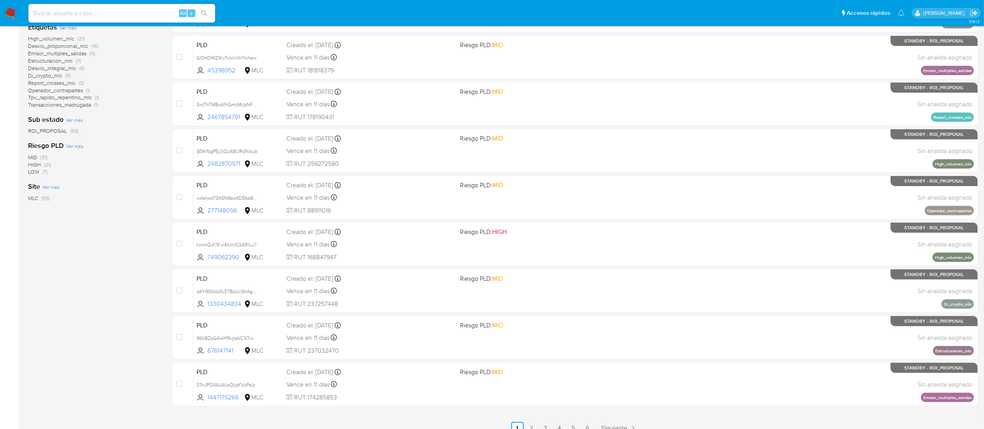
click at [114, 11] on input at bounding box center [121, 13] width 187 height 10
paste input "485741321"
type input "485741321"
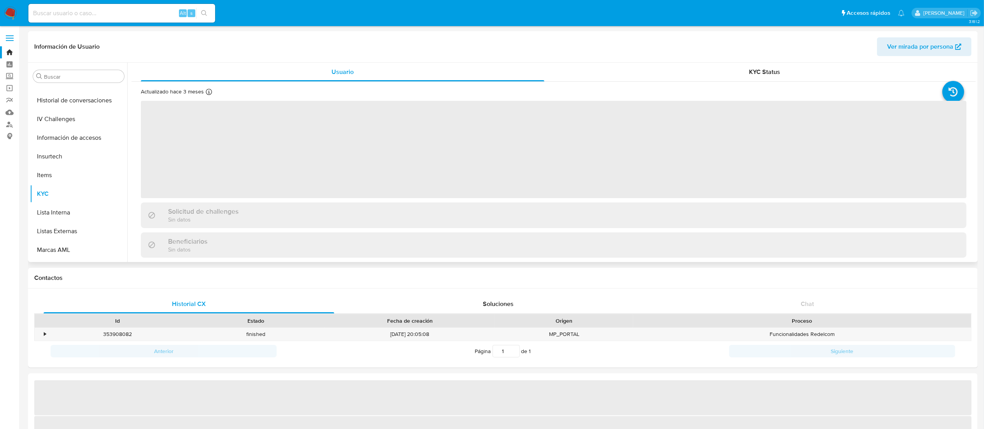
scroll to position [366, 0]
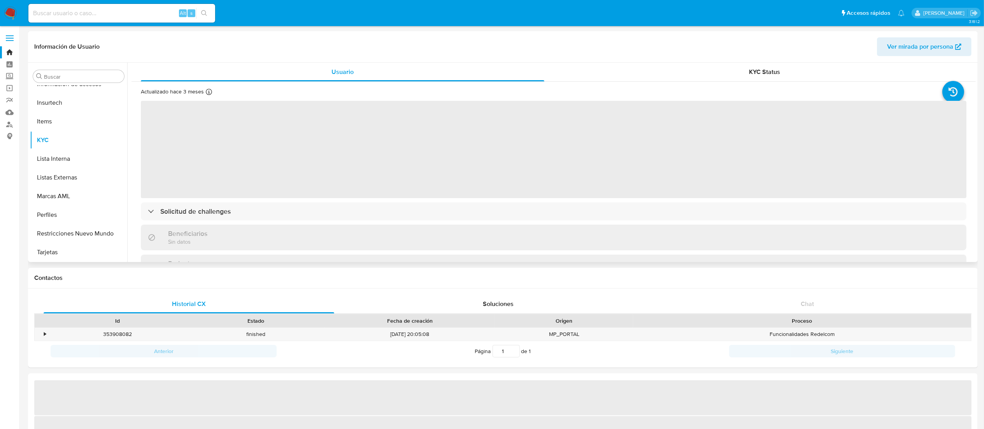
select select "10"
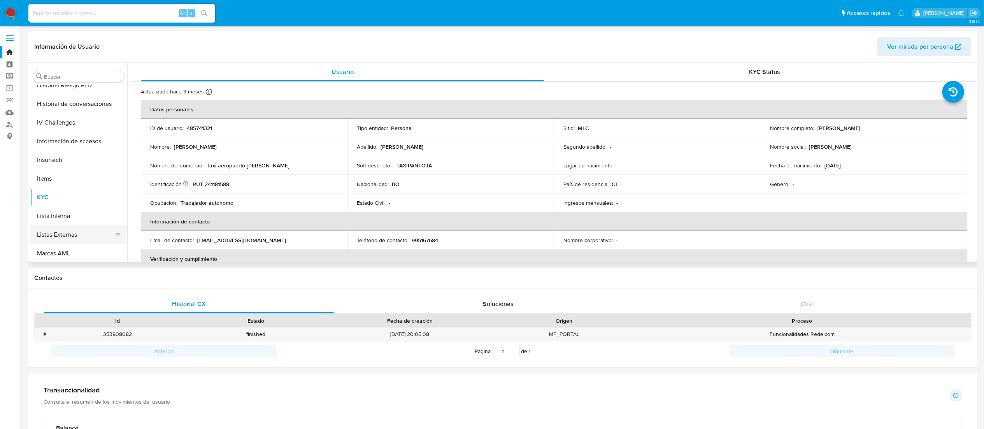
scroll to position [288, 0]
click at [75, 86] on button "Historial Casos" at bounding box center [75, 87] width 91 height 19
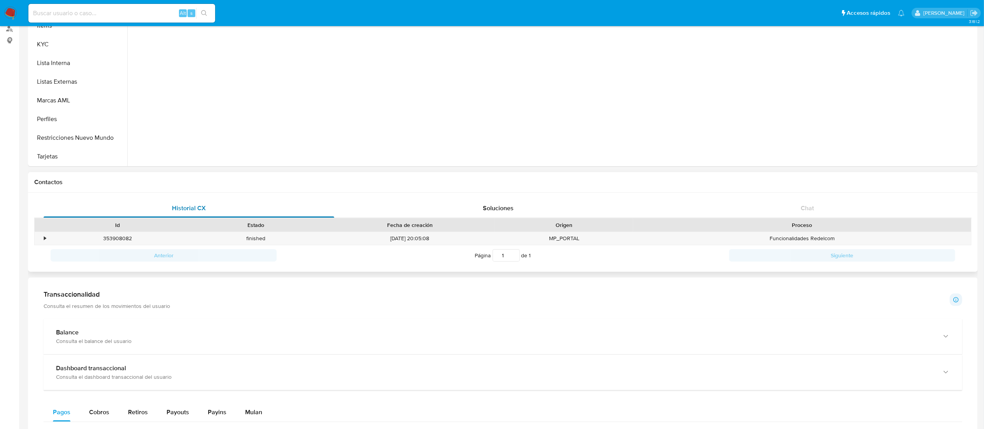
scroll to position [0, 0]
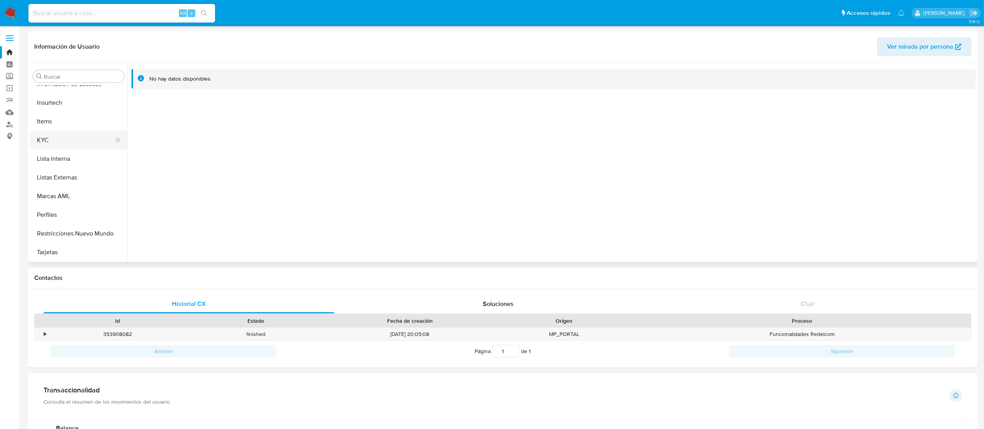
click at [54, 138] on button "KYC" at bounding box center [75, 140] width 91 height 19
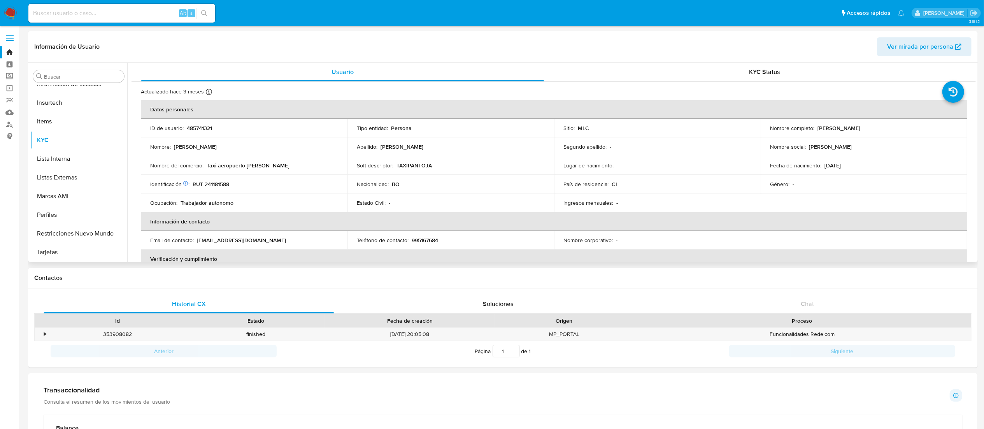
click at [225, 182] on p "RUT 241181588" at bounding box center [211, 183] width 37 height 7
copy p "241181588"
click at [217, 163] on p "Taxi aeropuerto [PERSON_NAME]" at bounding box center [248, 165] width 83 height 7
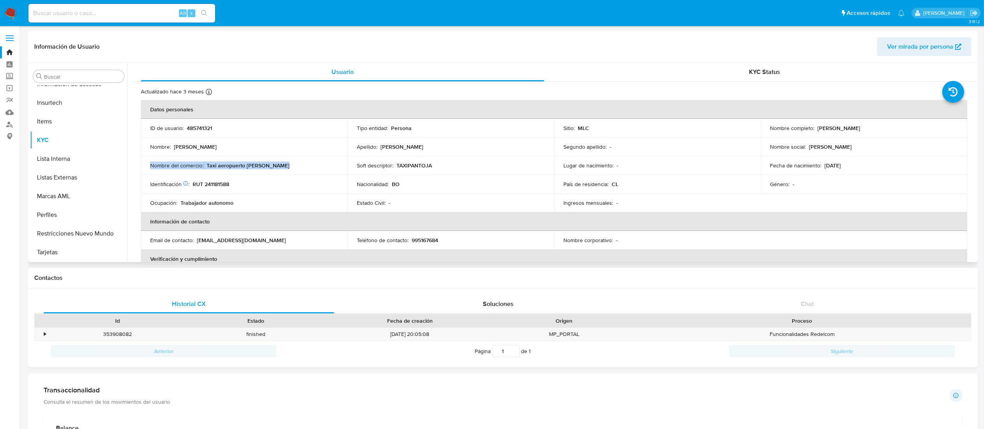
click at [217, 163] on p "Taxi aeropuerto [PERSON_NAME]" at bounding box center [248, 165] width 83 height 7
click at [230, 166] on p "Taxi aeropuerto [PERSON_NAME]" at bounding box center [248, 165] width 83 height 7
drag, startPoint x: 205, startPoint y: 165, endPoint x: 268, endPoint y: 167, distance: 62.7
click at [268, 167] on div "Nombre del comercio : Taxi aeropuerto [PERSON_NAME]" at bounding box center [244, 165] width 188 height 7
click at [414, 166] on p "TAXIPANTOJA" at bounding box center [413, 165] width 35 height 7
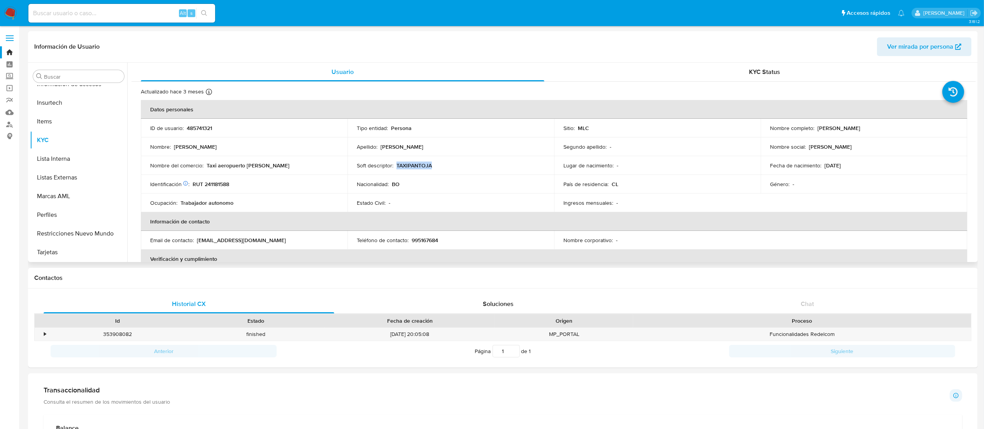
click at [414, 166] on p "TAXIPANTOJA" at bounding box center [413, 165] width 35 height 7
copy p "TAXIPANTOJA"
